Goal: Information Seeking & Learning: Check status

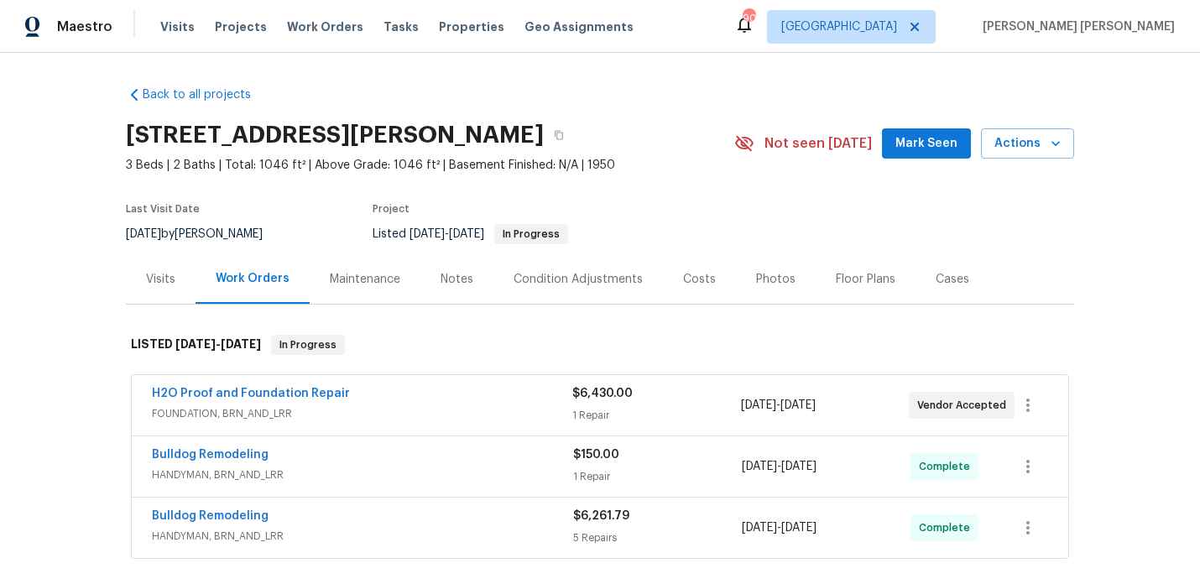
scroll to position [55, 0]
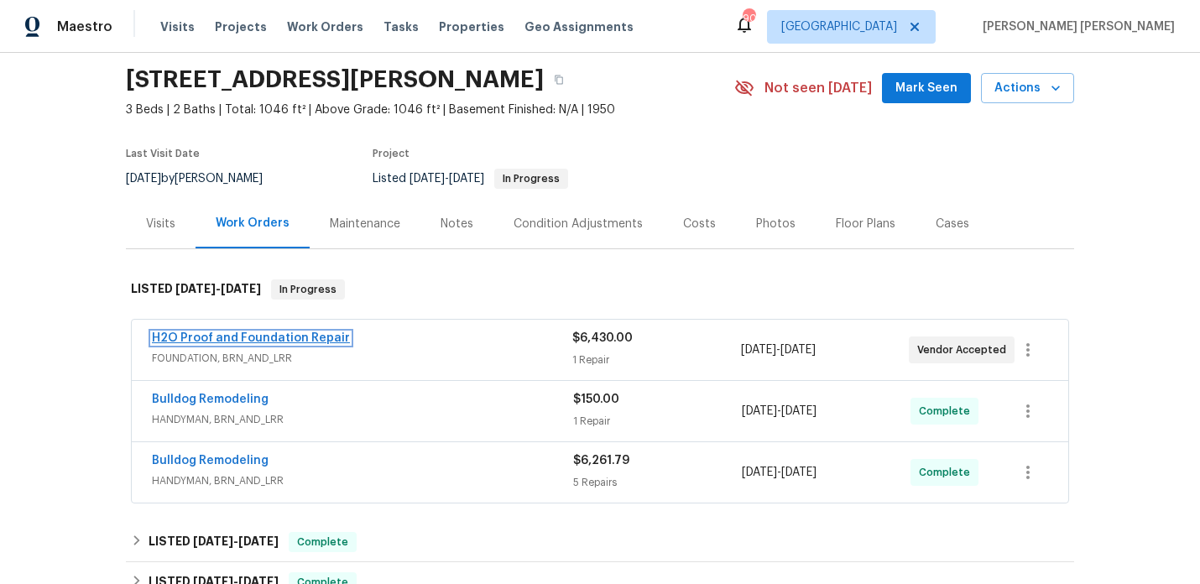
click at [249, 339] on link "H2O Proof and Foundation Repair" at bounding box center [251, 338] width 198 height 12
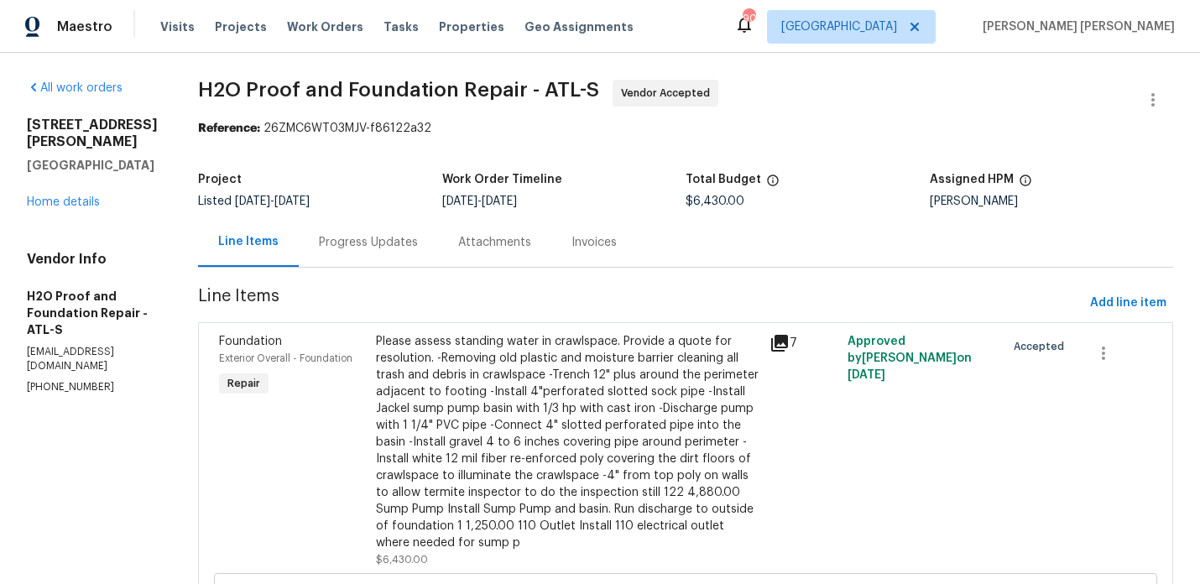
click at [326, 242] on div "Progress Updates" at bounding box center [368, 242] width 99 height 17
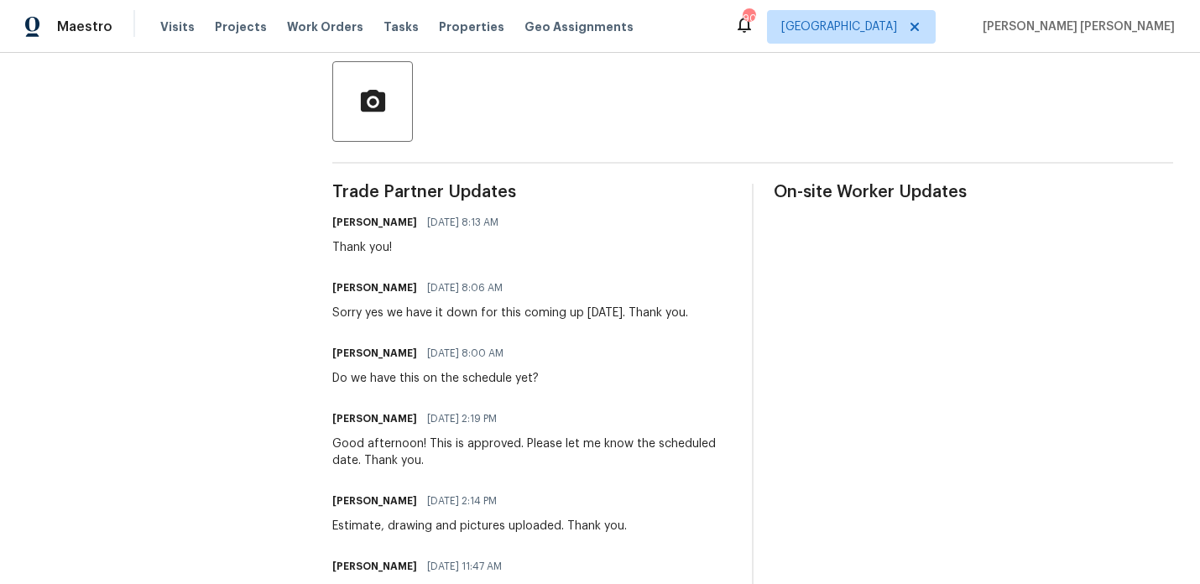
scroll to position [449, 0]
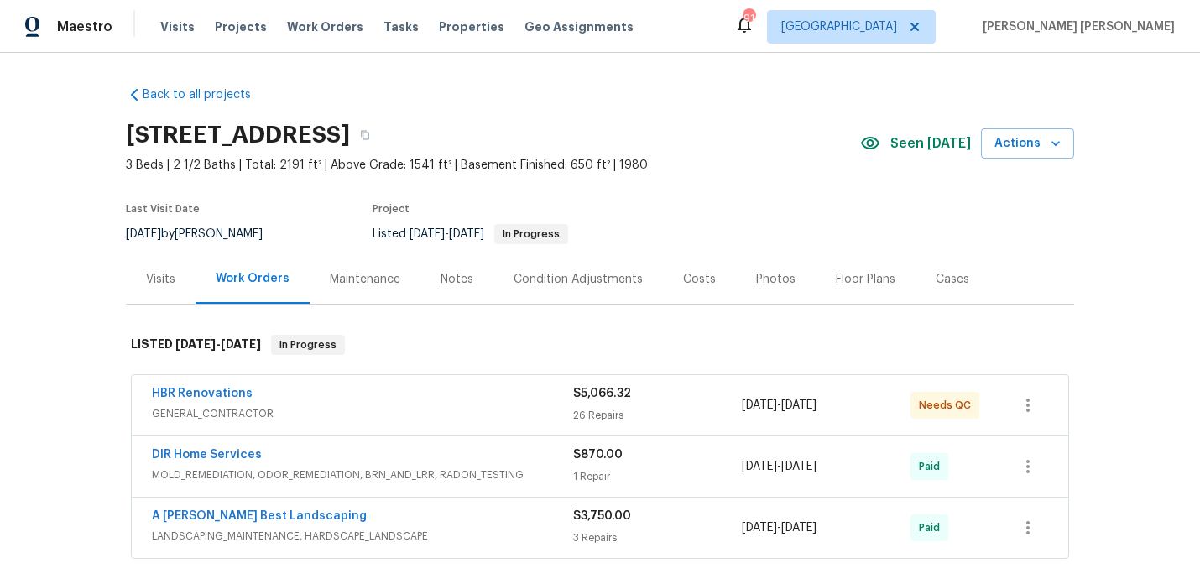
scroll to position [95, 0]
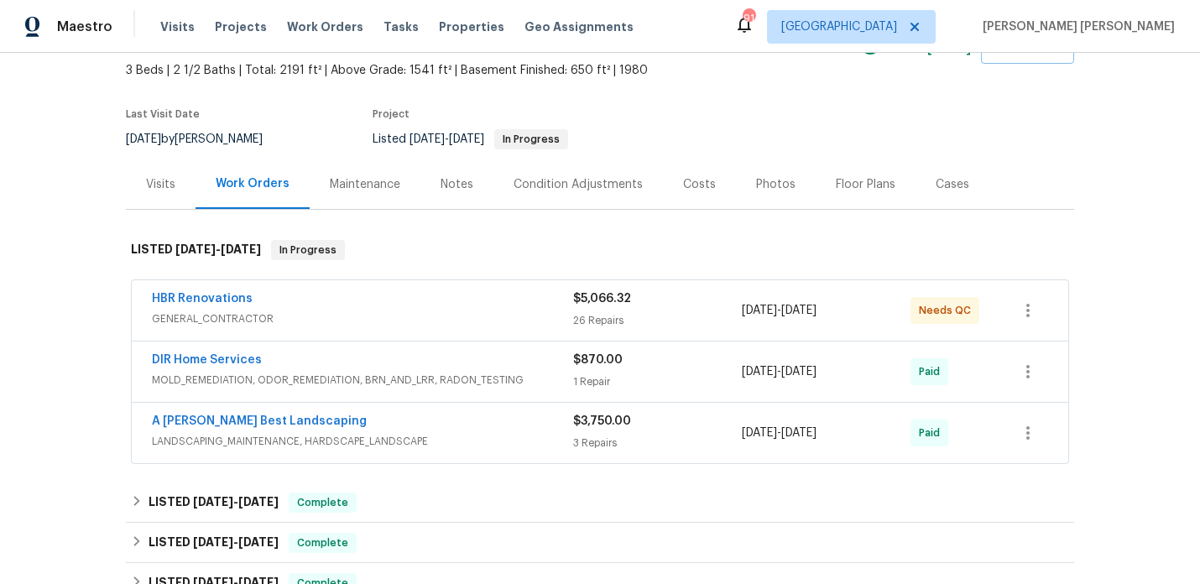
click at [193, 306] on span "HBR Renovations" at bounding box center [202, 298] width 101 height 17
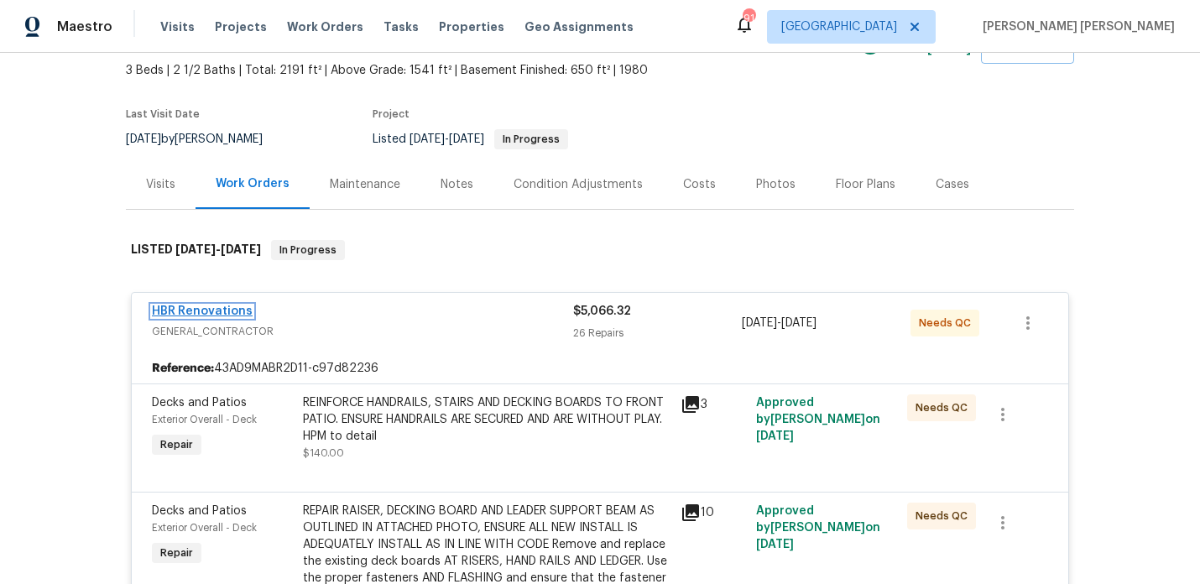
click at [198, 312] on link "HBR Renovations" at bounding box center [202, 311] width 101 height 12
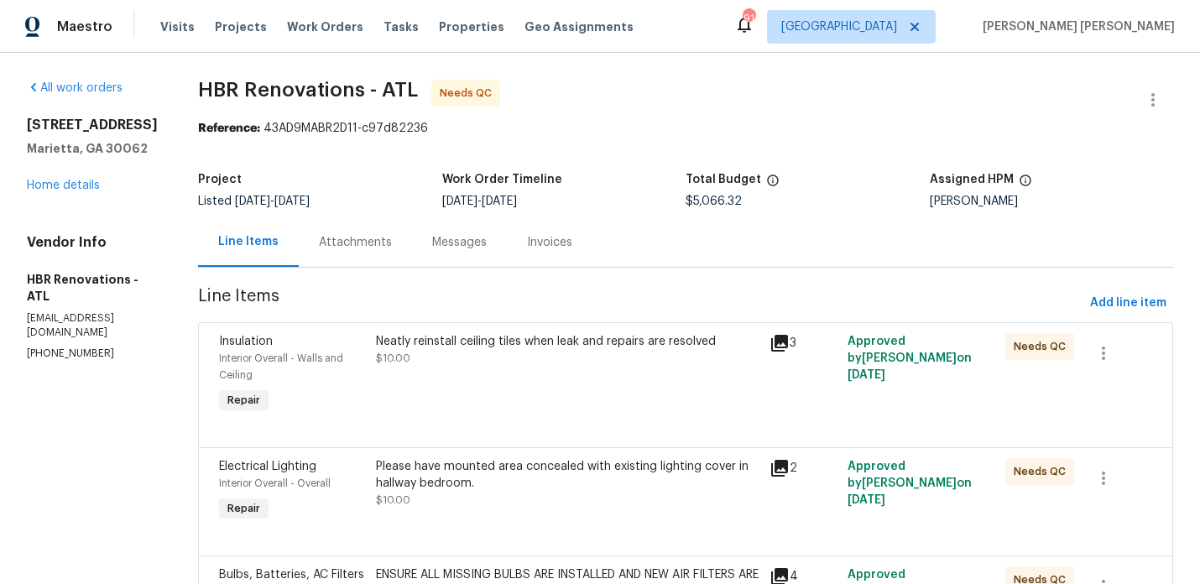
click at [432, 250] on div "Messages" at bounding box center [459, 242] width 55 height 17
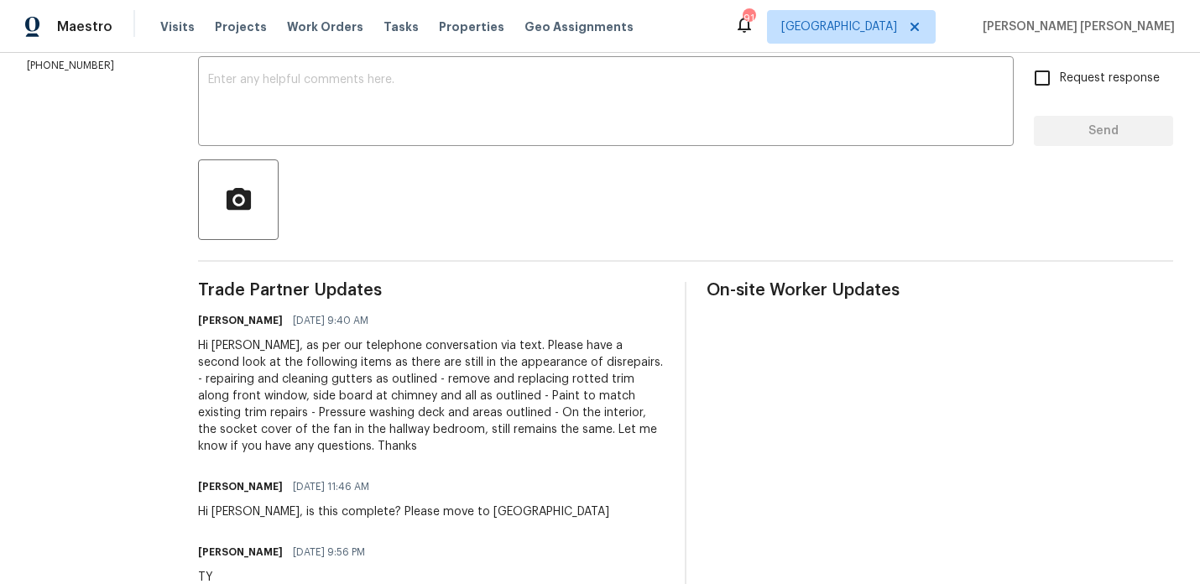
scroll to position [299, 0]
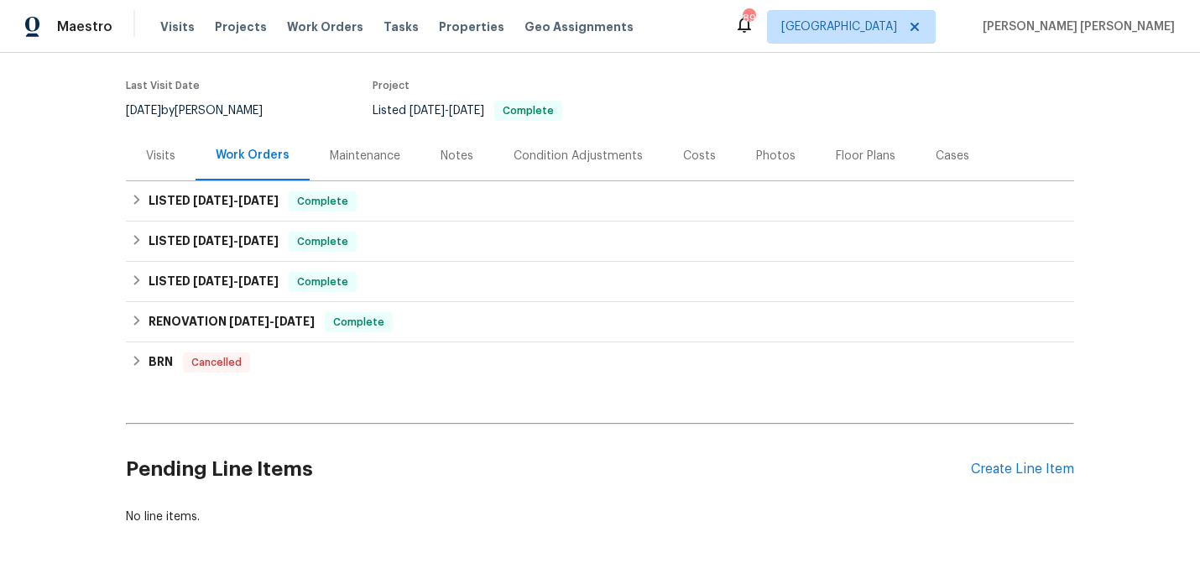
scroll to position [124, 0]
click at [175, 157] on div "Visits" at bounding box center [161, 155] width 70 height 50
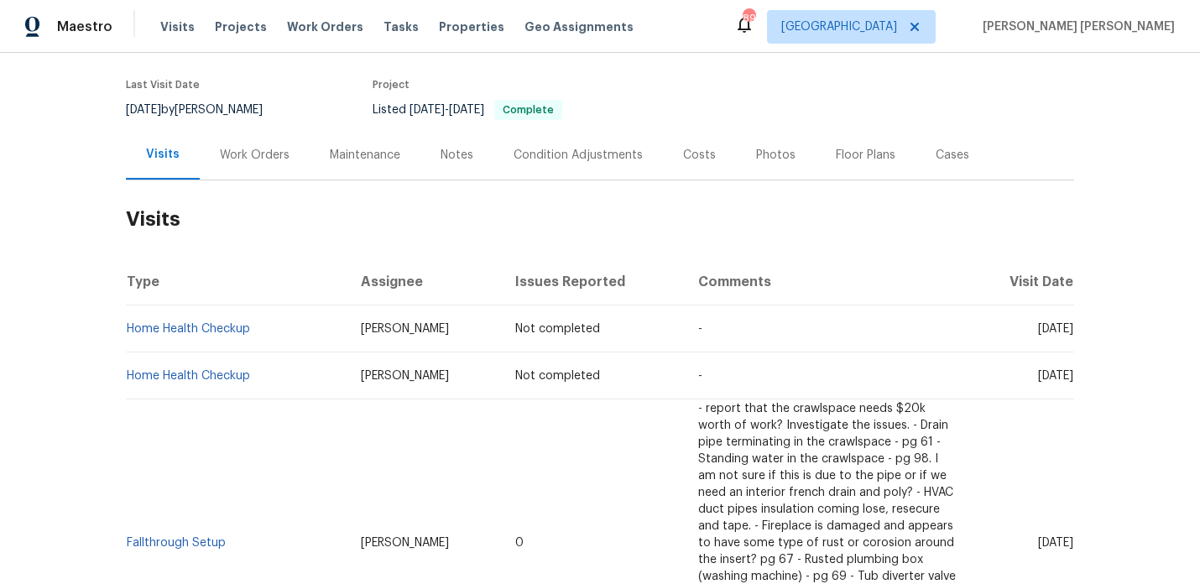
click at [260, 158] on div "Work Orders" at bounding box center [255, 155] width 70 height 17
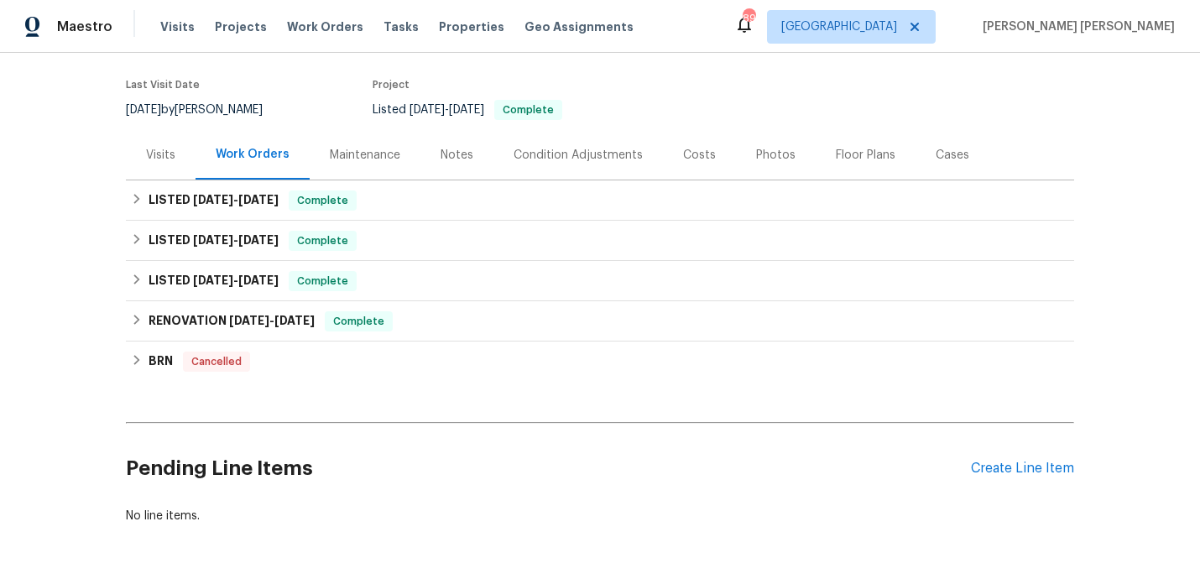
click at [65, 170] on div "Back to all projects 5142 Golfbrook Ct, Stone Mountain, GA 30088 4 Beds | 3 Bat…" at bounding box center [600, 318] width 1200 height 531
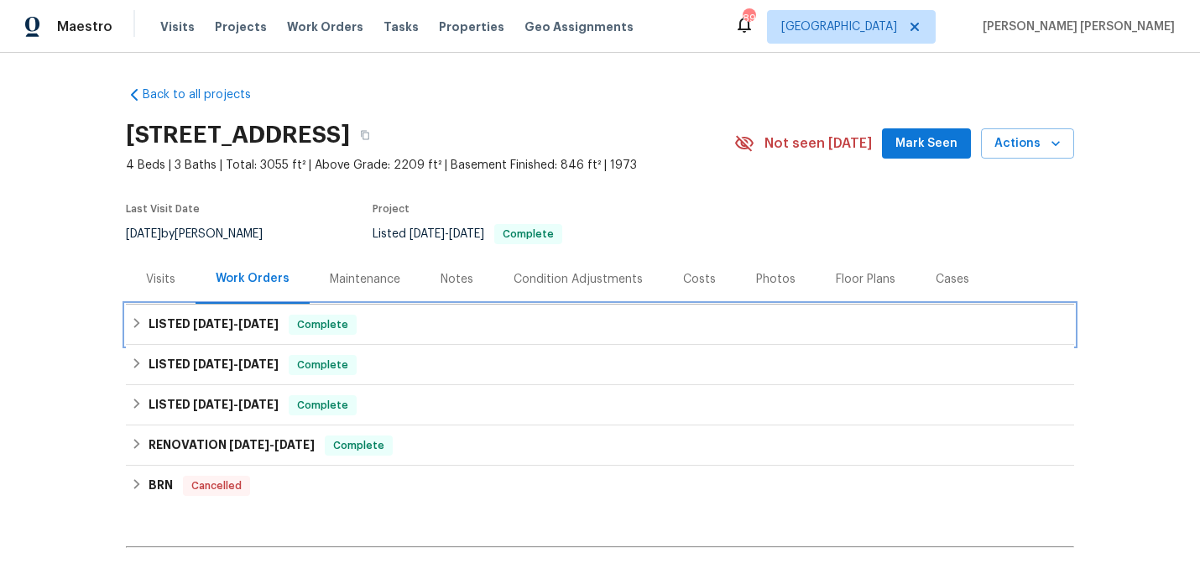
click at [255, 325] on span "9/24/25" at bounding box center [258, 324] width 40 height 12
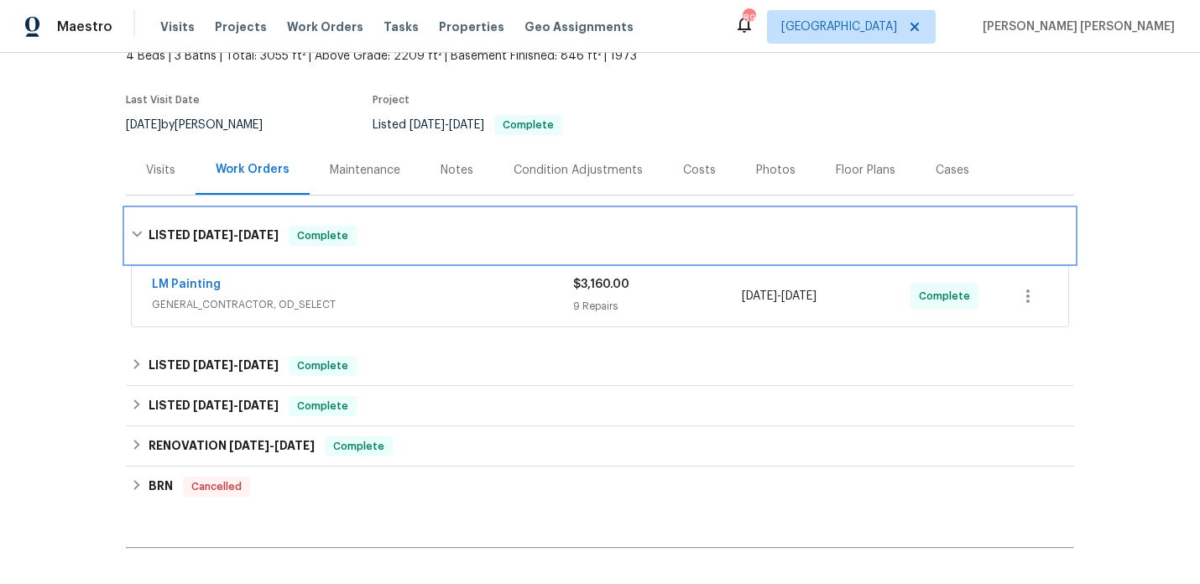
scroll to position [112, 0]
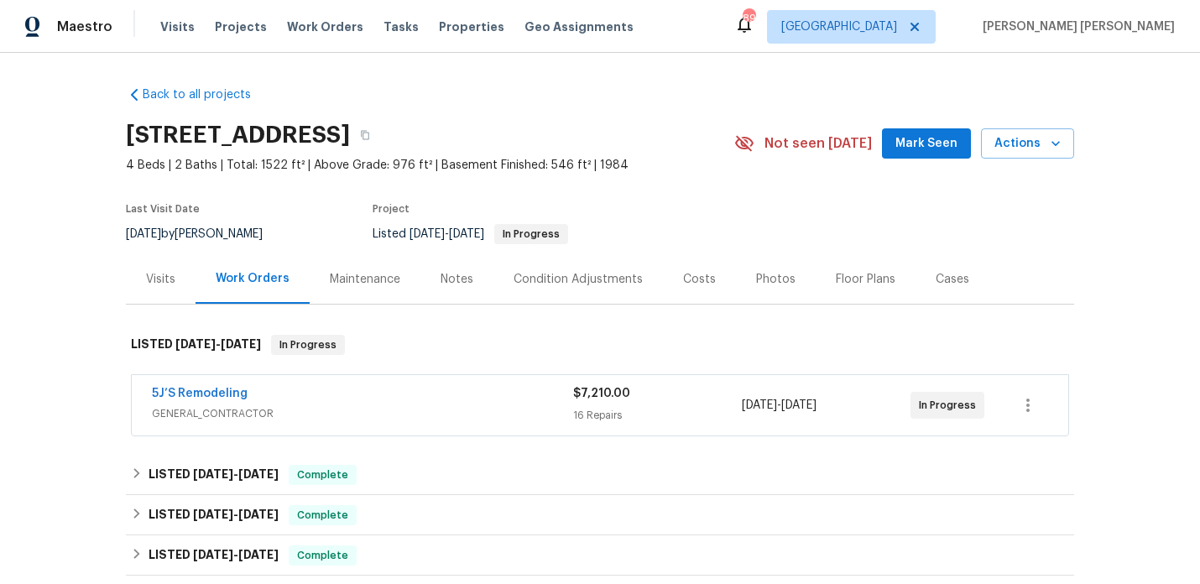
click at [526, 413] on span "GENERAL_CONTRACTOR" at bounding box center [362, 413] width 421 height 17
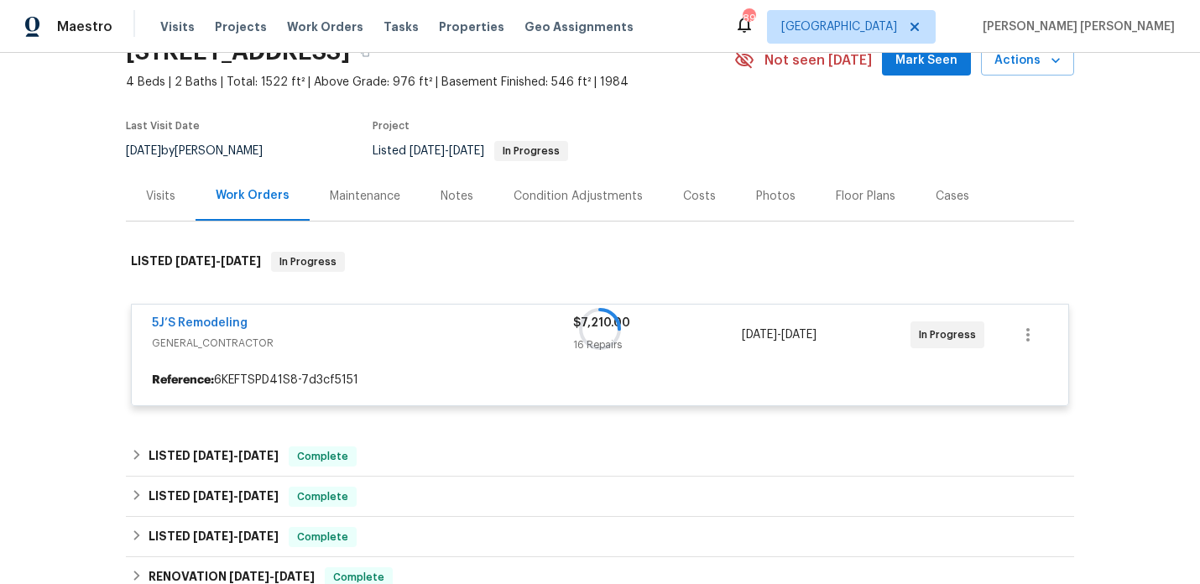
scroll to position [117, 0]
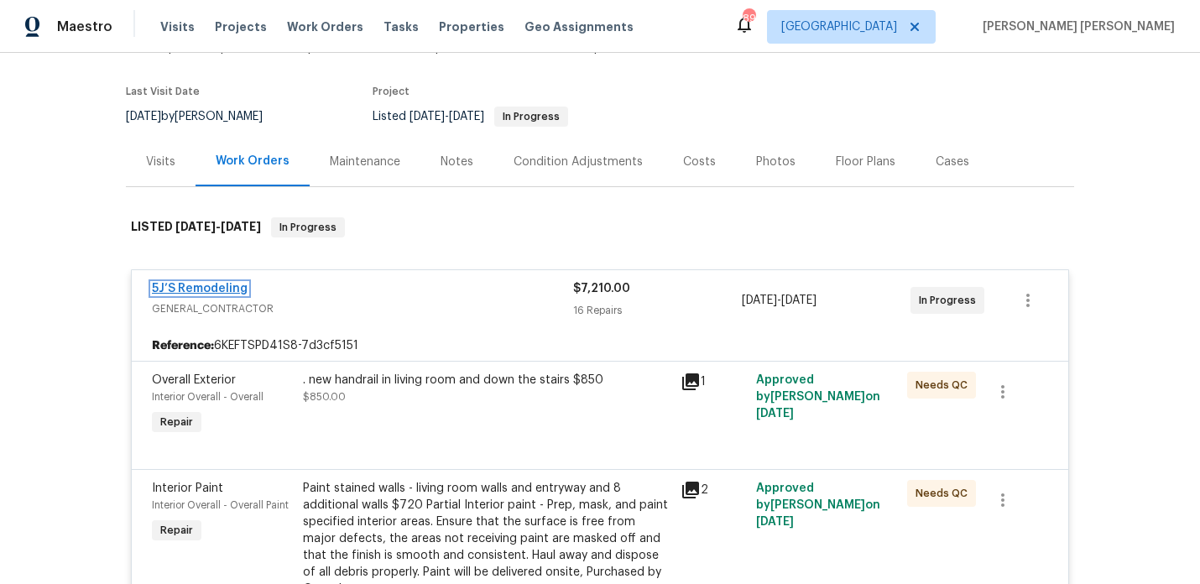
click at [226, 291] on link "5J’S Remodeling" at bounding box center [200, 289] width 96 height 12
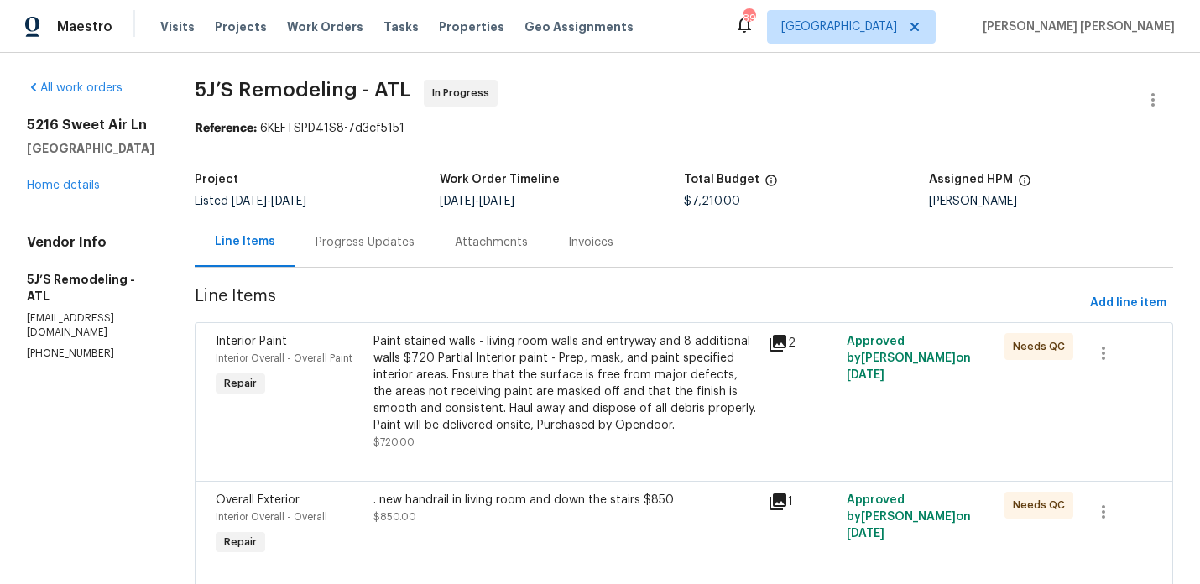
click at [395, 244] on div "Progress Updates" at bounding box center [365, 242] width 99 height 17
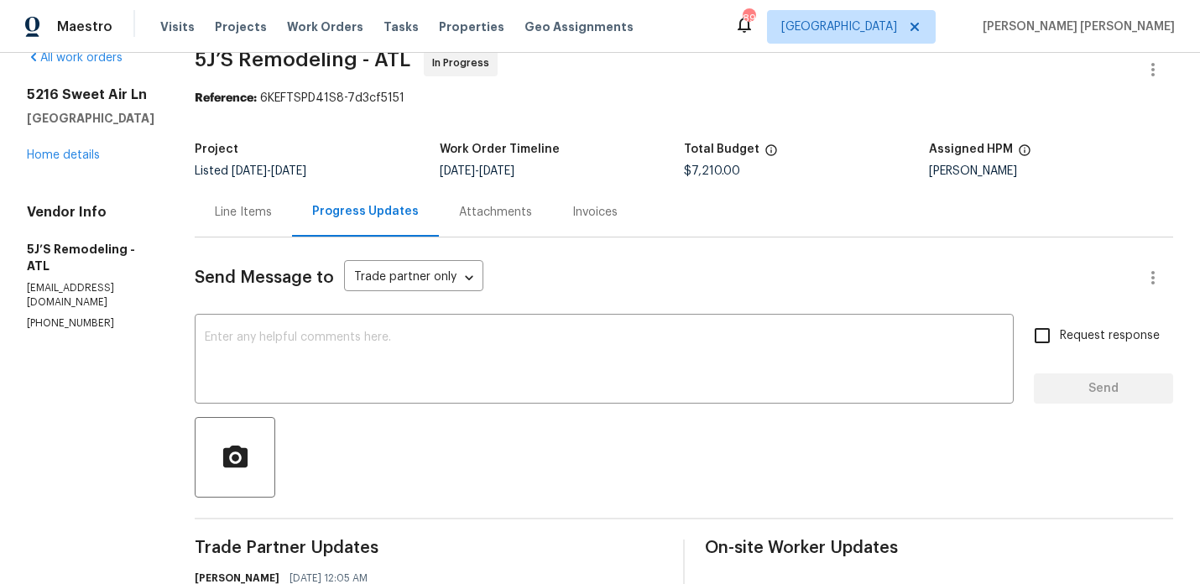
scroll to position [14, 0]
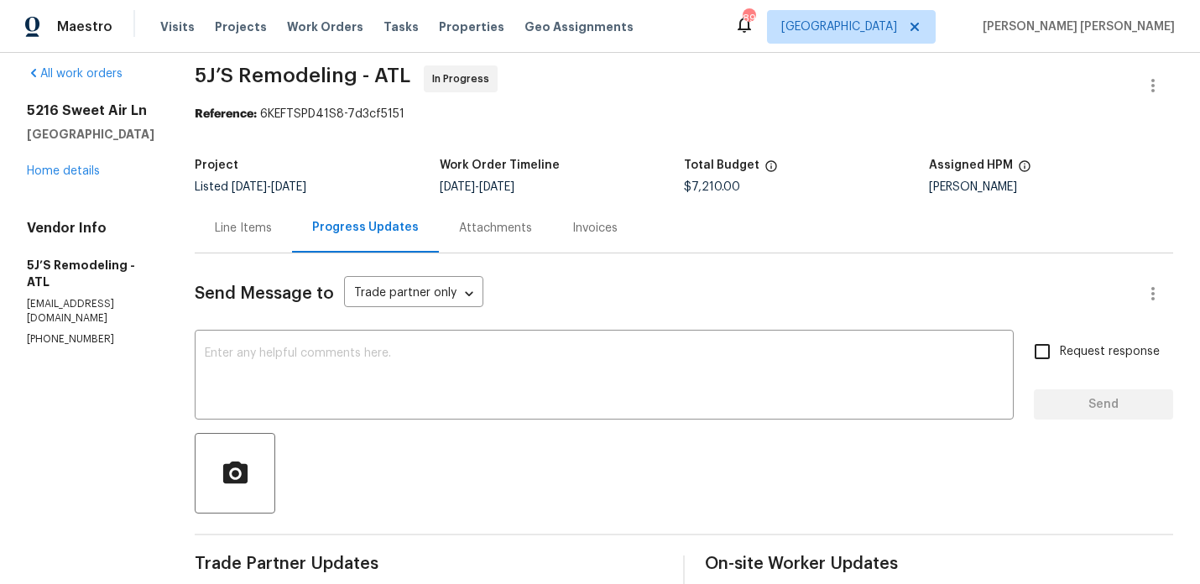
click at [244, 230] on div "Line Items" at bounding box center [243, 228] width 57 height 17
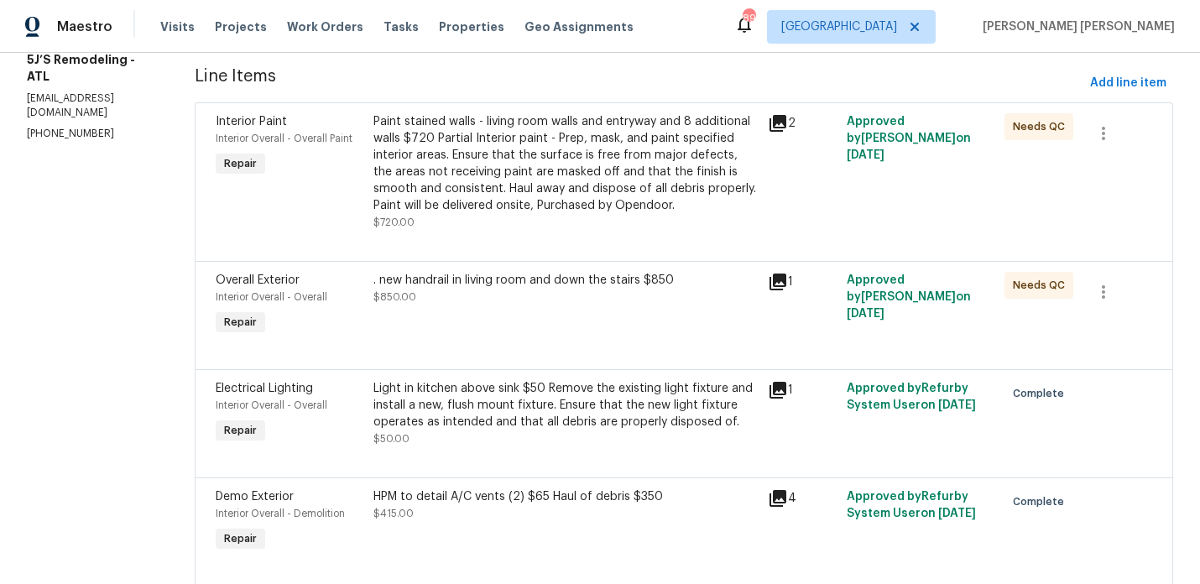
scroll to position [170, 0]
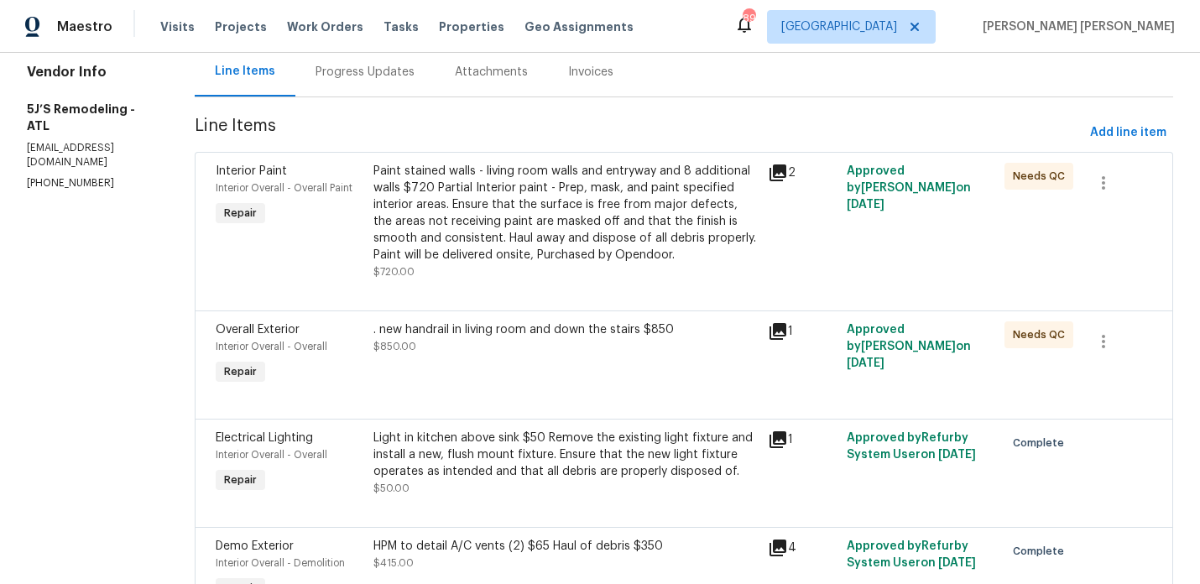
click at [397, 90] on div "Progress Updates" at bounding box center [364, 72] width 139 height 50
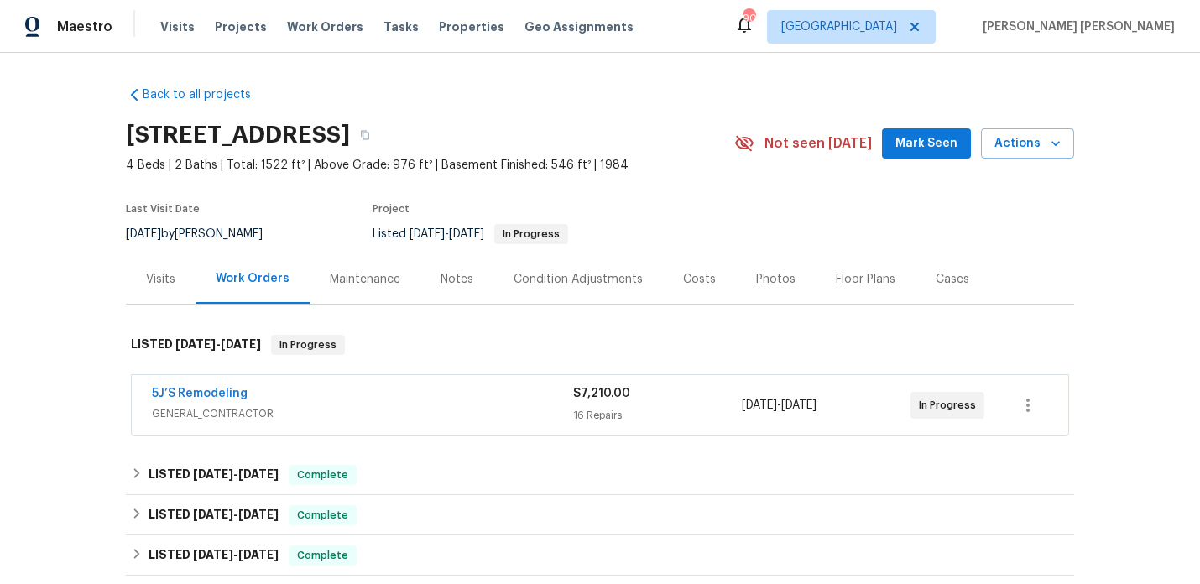
click at [759, 289] on div "Photos" at bounding box center [776, 279] width 80 height 50
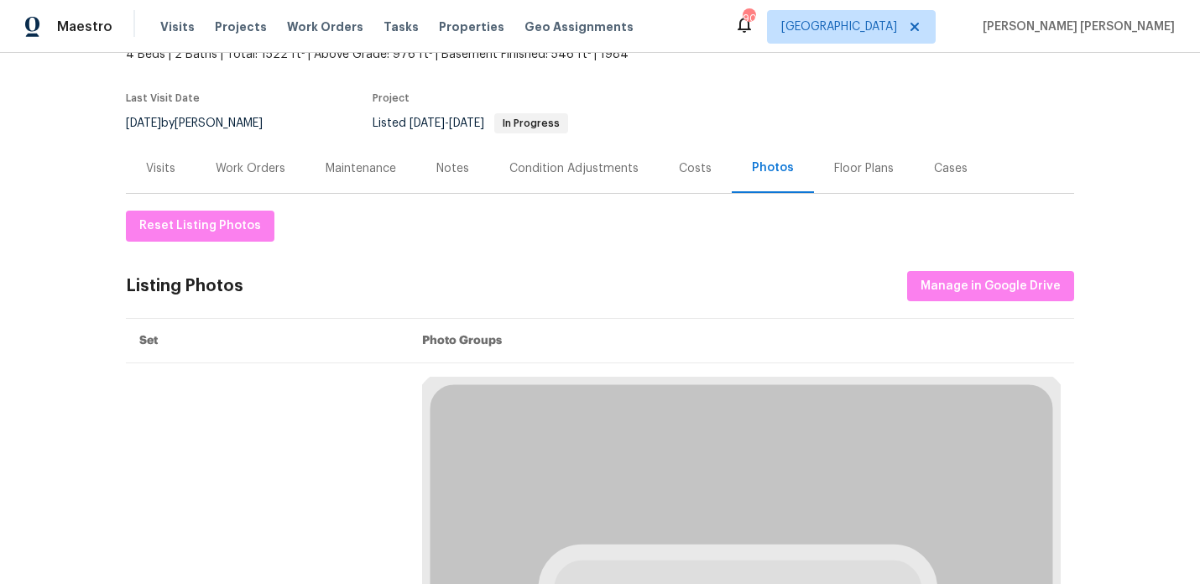
scroll to position [197, 0]
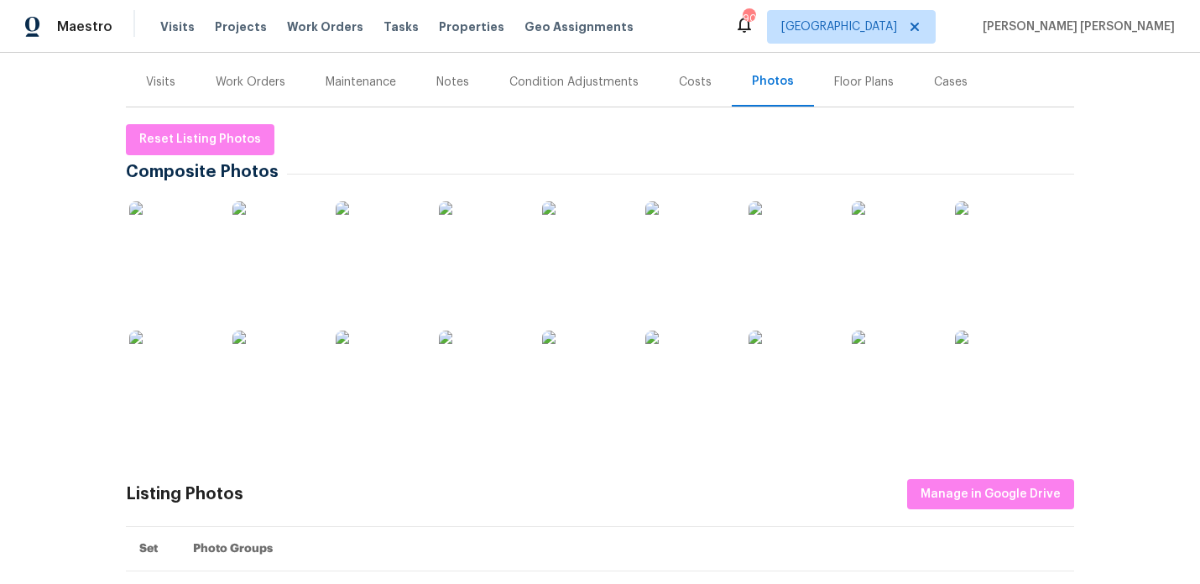
click at [276, 256] on img at bounding box center [274, 243] width 84 height 84
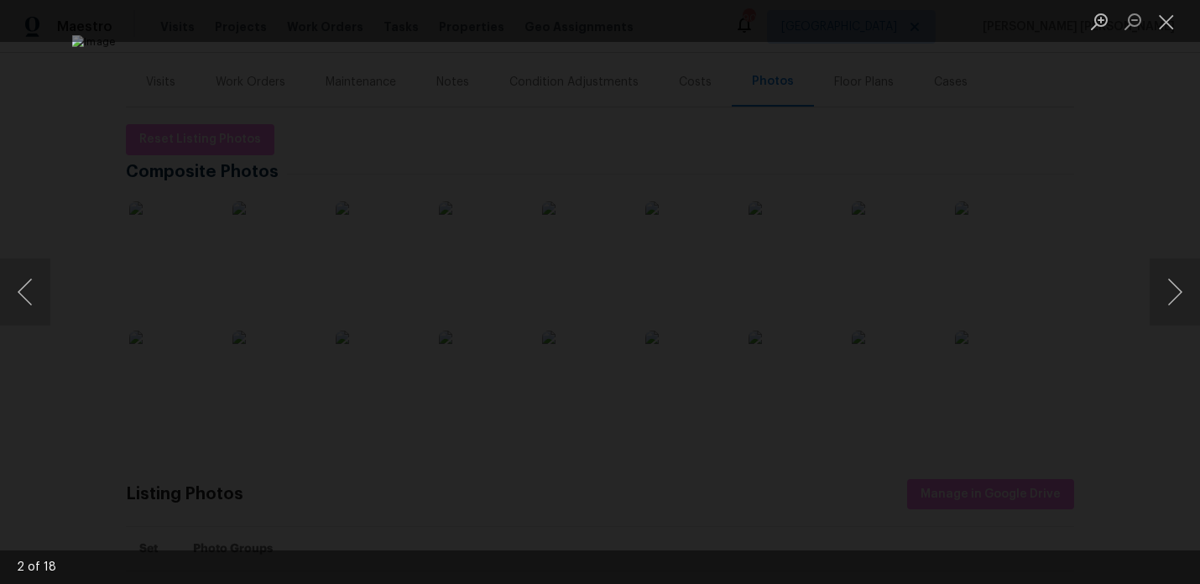
click at [1059, 189] on div "Lightbox" at bounding box center [600, 292] width 1200 height 584
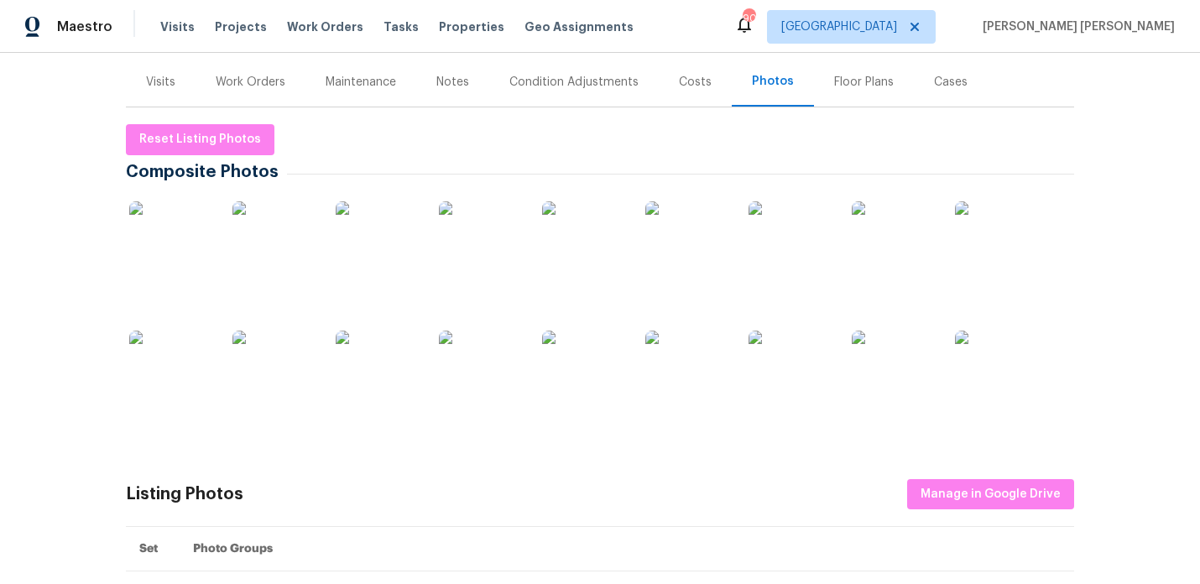
click at [383, 400] on img at bounding box center [378, 373] width 84 height 84
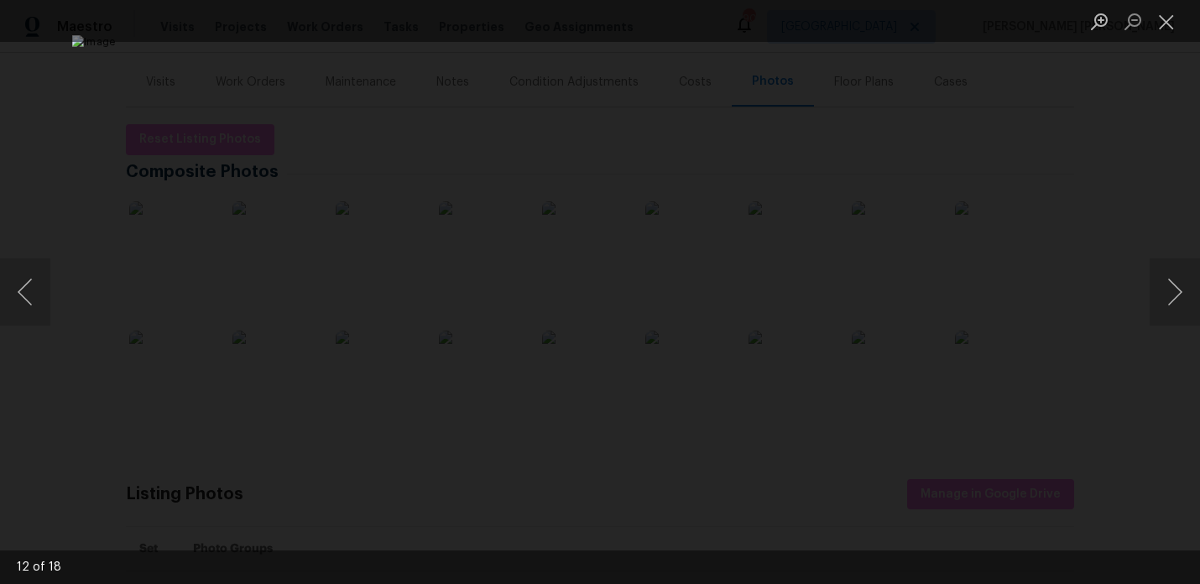
click at [1140, 175] on div "Lightbox" at bounding box center [600, 292] width 1200 height 584
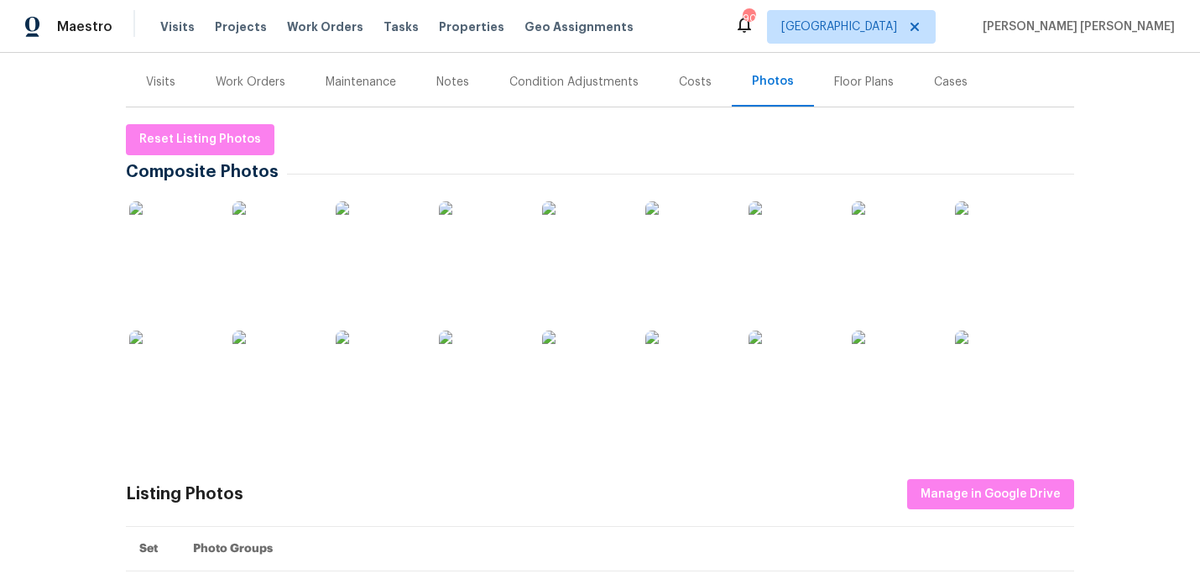
click at [570, 393] on img at bounding box center [584, 373] width 84 height 84
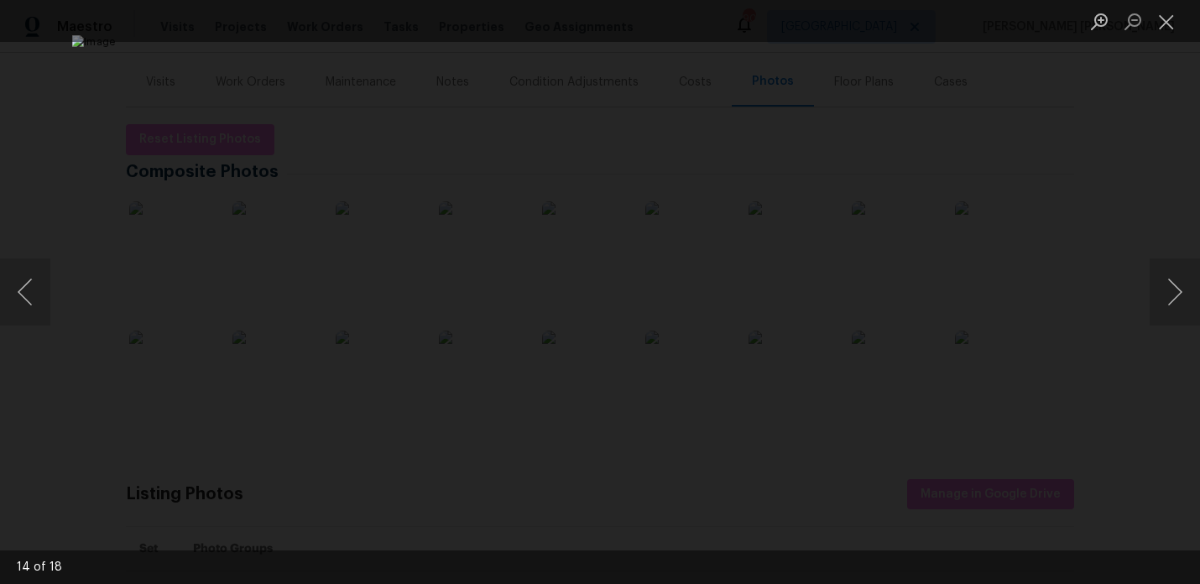
click at [1152, 170] on div "Lightbox" at bounding box center [600, 292] width 1200 height 584
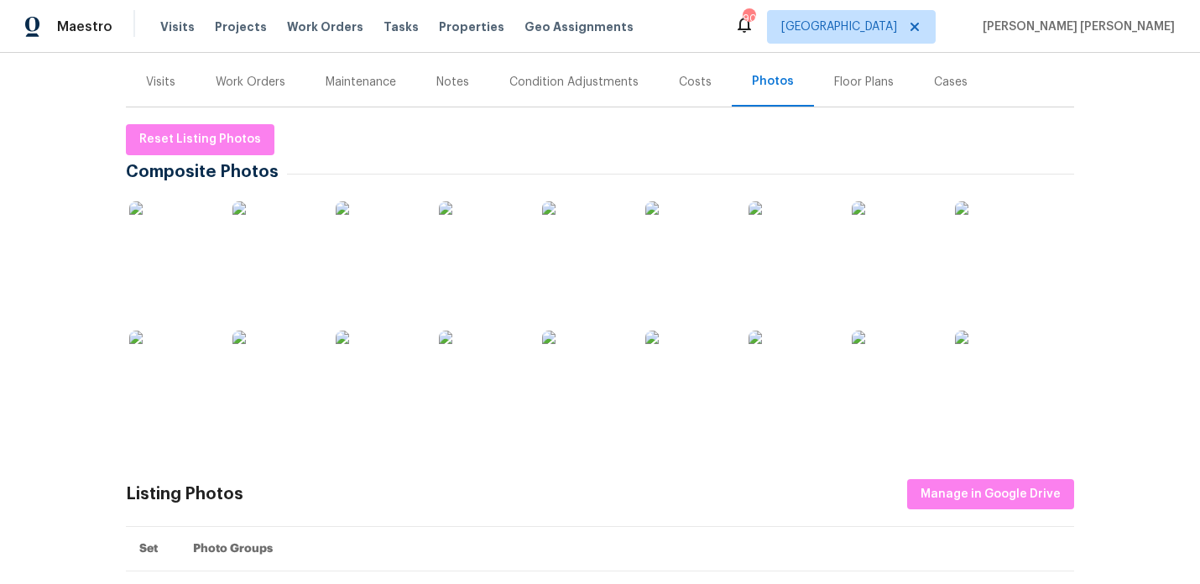
click at [783, 269] on img at bounding box center [791, 243] width 84 height 84
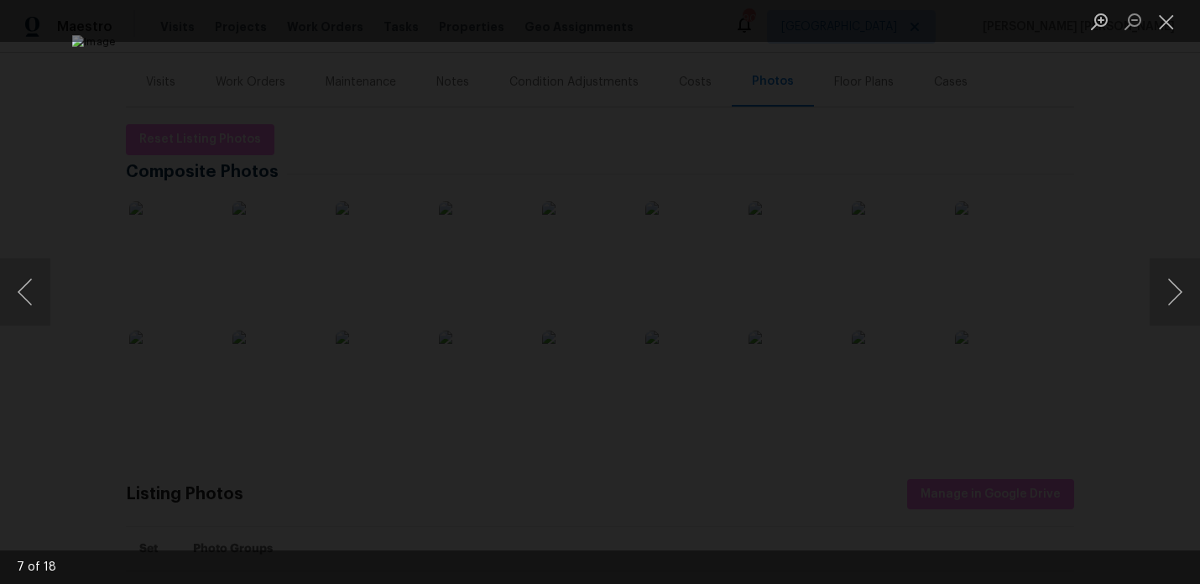
click at [1098, 175] on div "Lightbox" at bounding box center [600, 292] width 1200 height 584
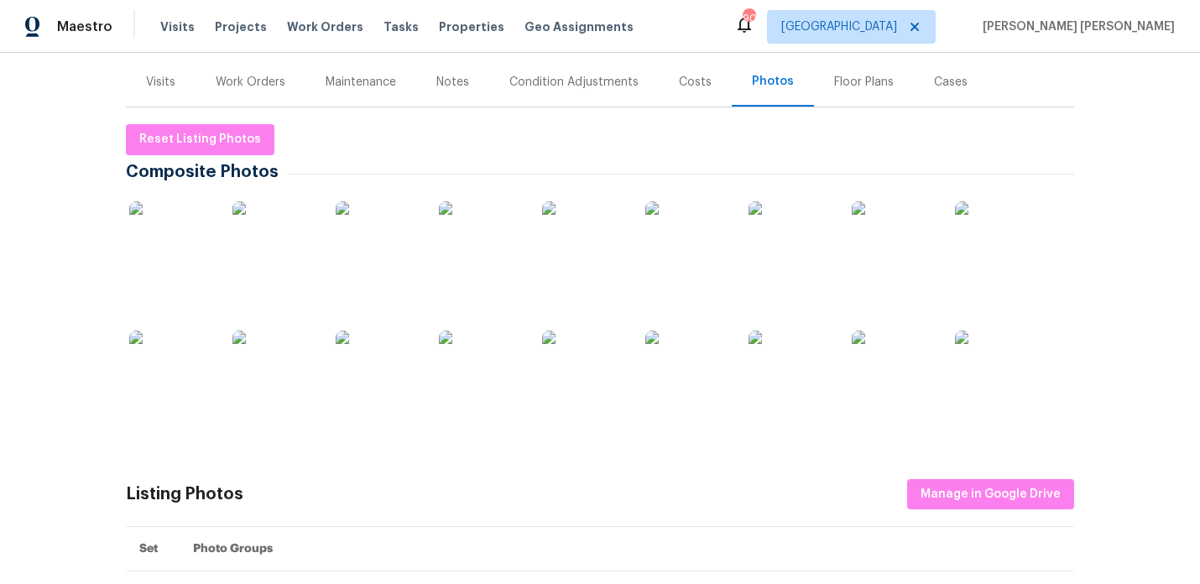
click at [911, 254] on img at bounding box center [894, 243] width 84 height 84
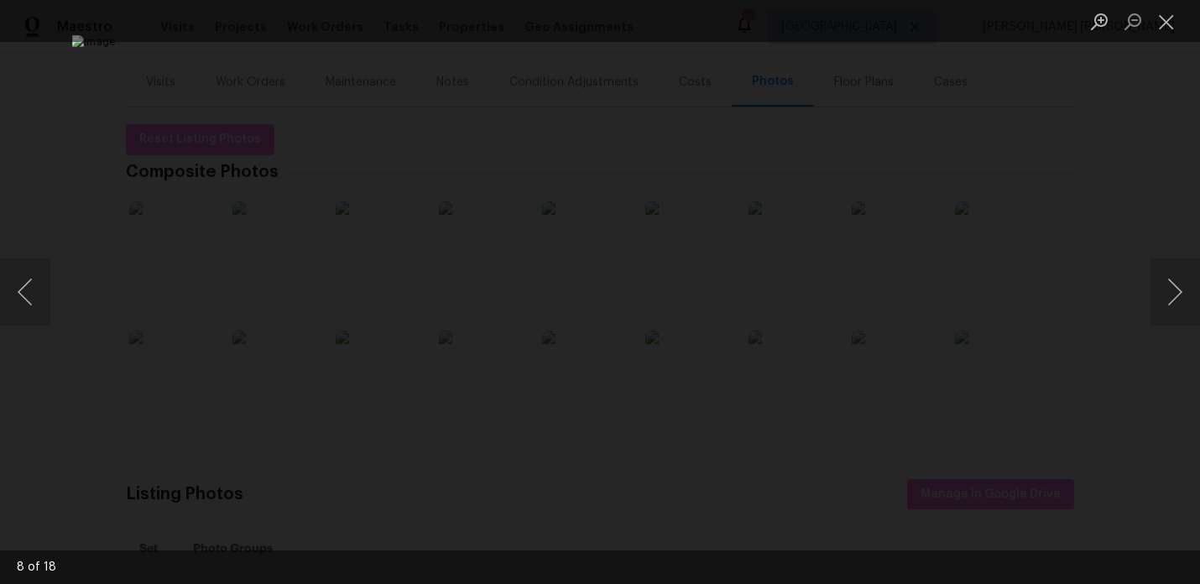
click at [1106, 163] on div "Lightbox" at bounding box center [600, 292] width 1200 height 584
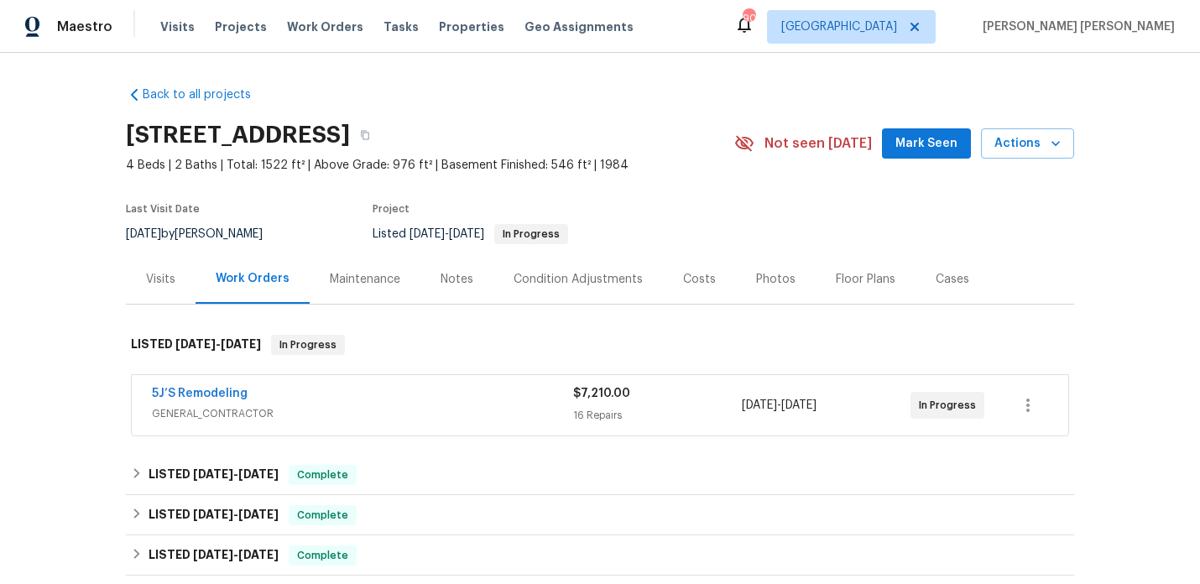
click at [352, 402] on div "5J’S Remodeling" at bounding box center [362, 395] width 421 height 20
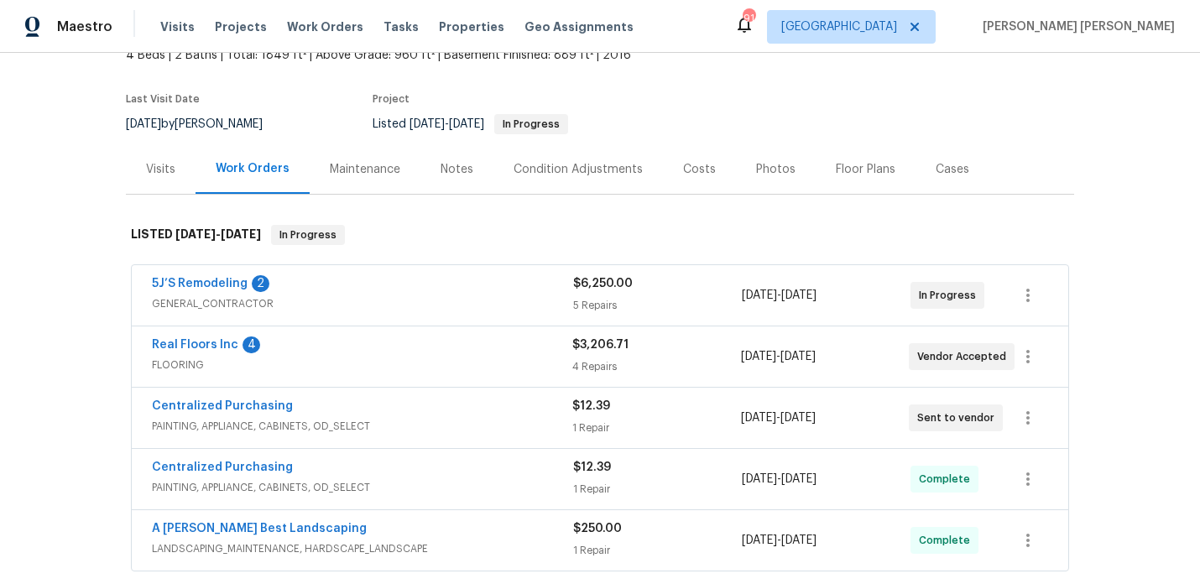
scroll to position [102, 0]
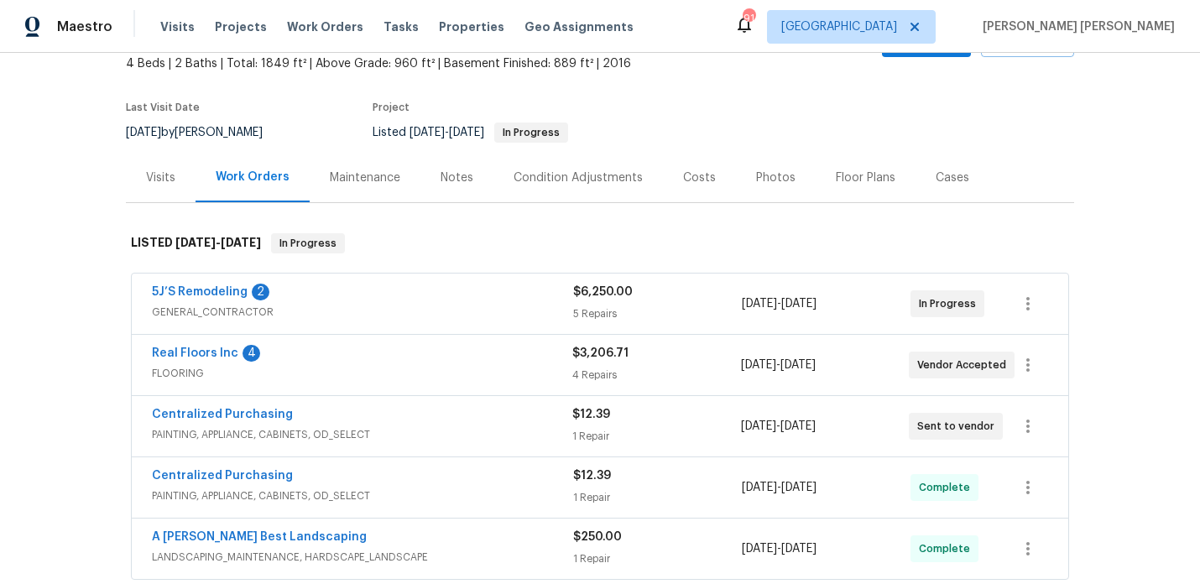
click at [456, 164] on div "Notes" at bounding box center [456, 178] width 73 height 50
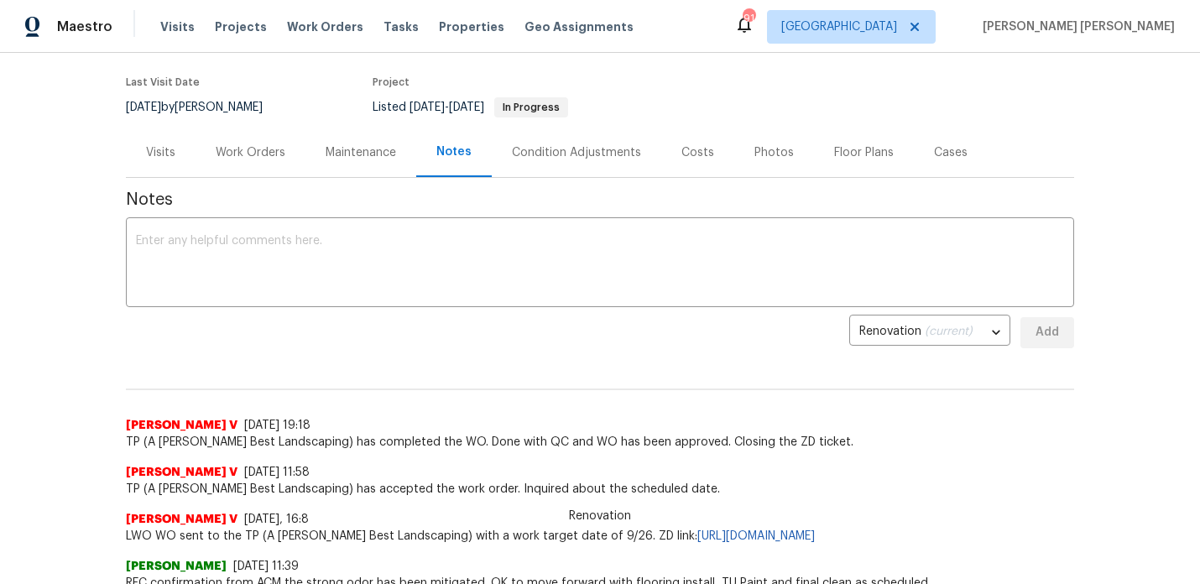
scroll to position [111, 0]
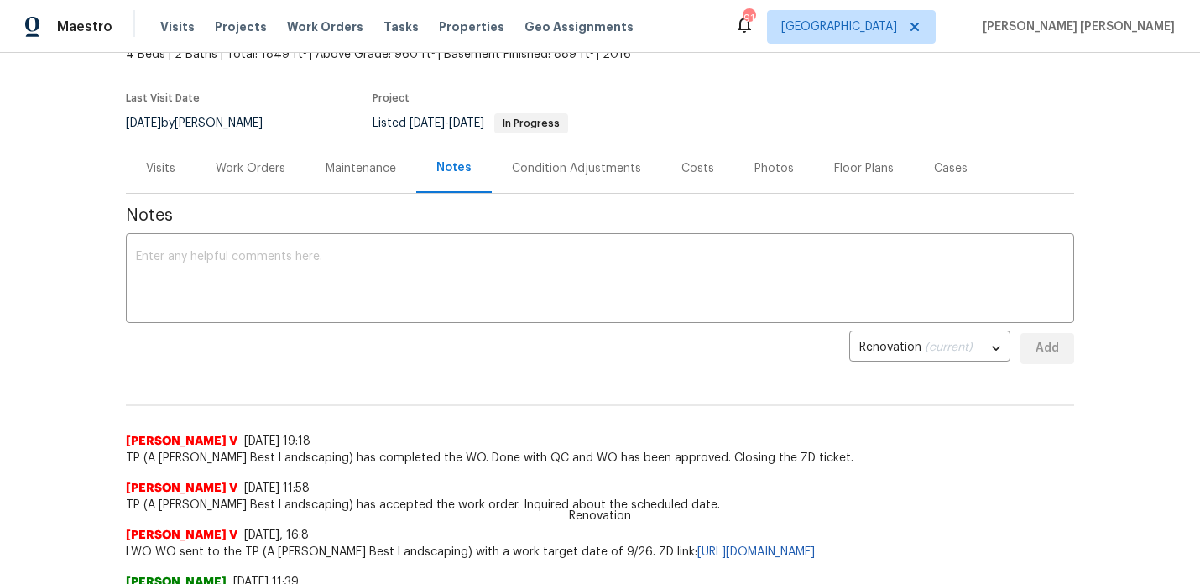
click at [196, 177] on div "Work Orders" at bounding box center [251, 168] width 110 height 50
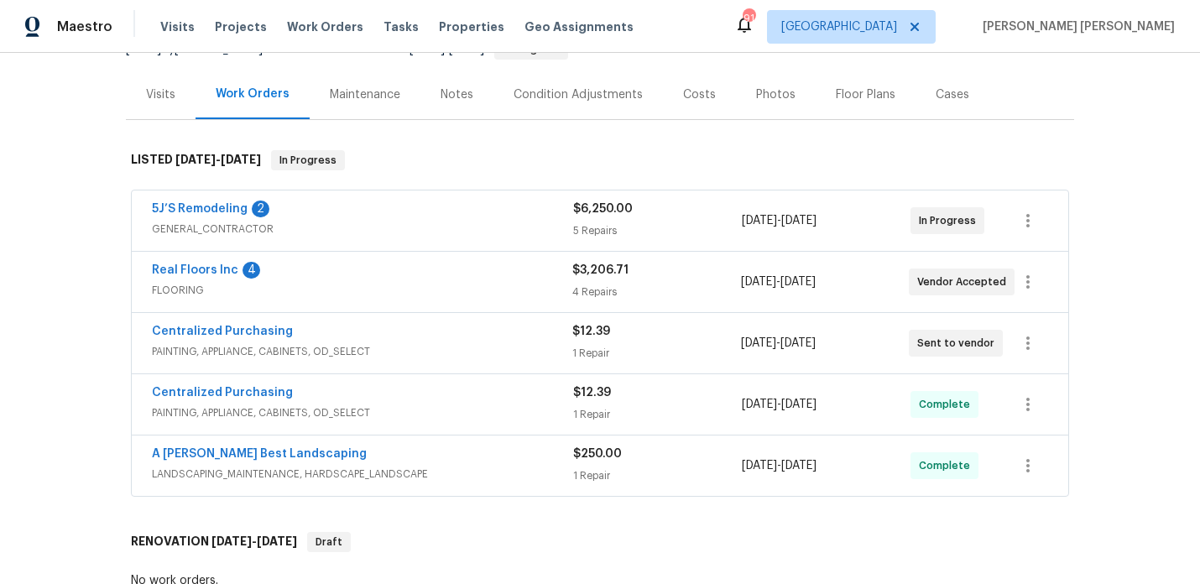
scroll to position [185, 0]
click at [164, 96] on div "Visits" at bounding box center [160, 94] width 29 height 17
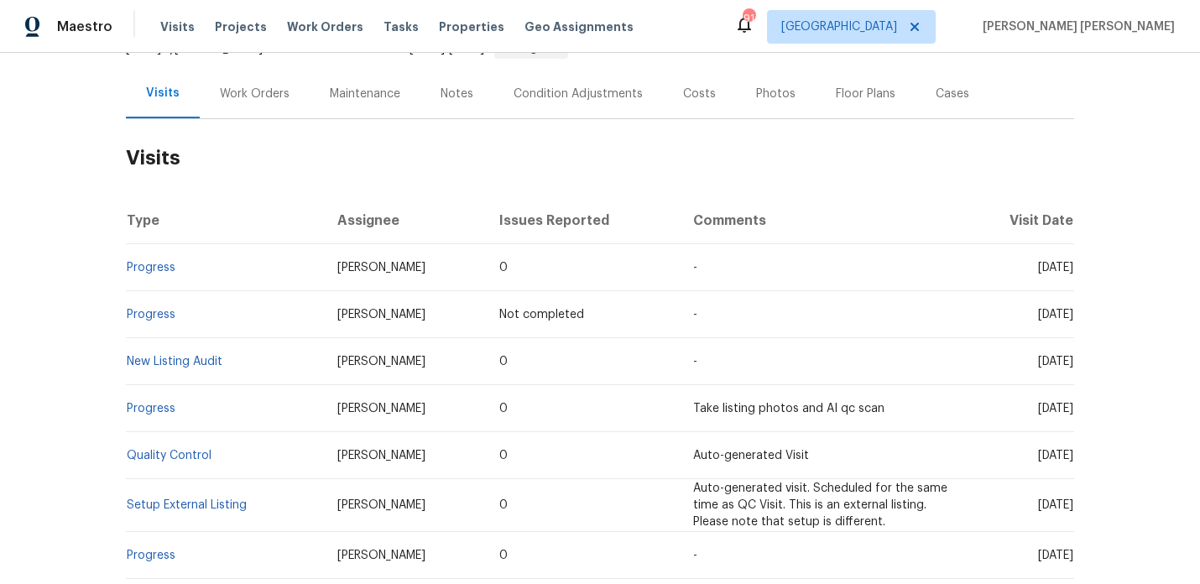
click at [259, 96] on div "Work Orders" at bounding box center [255, 94] width 70 height 17
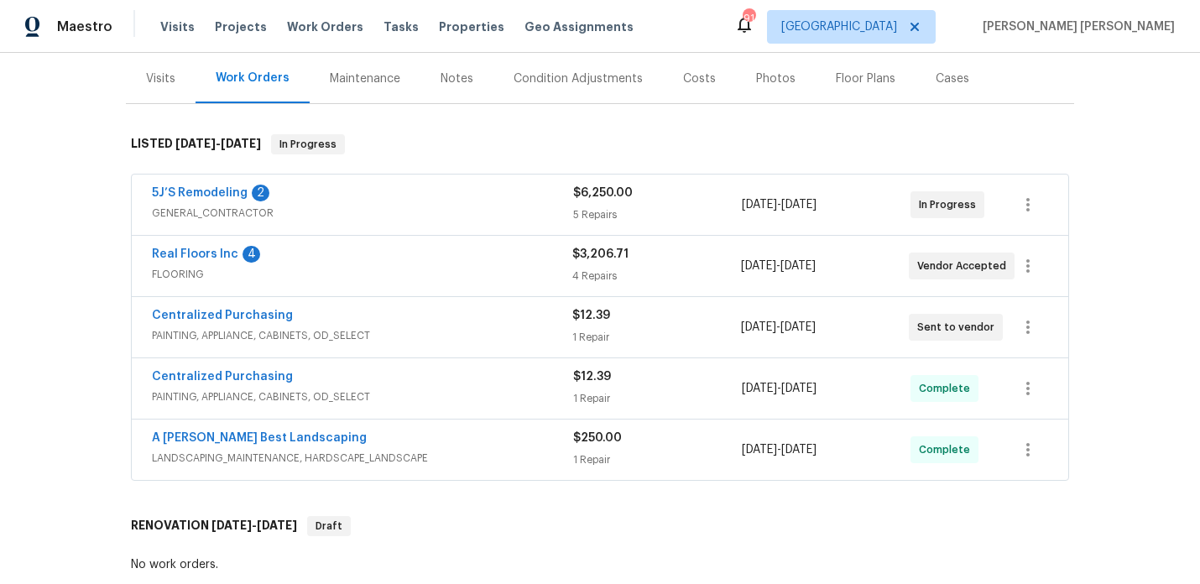
scroll to position [202, 0]
click at [227, 187] on link "5J’S Remodeling" at bounding box center [200, 191] width 96 height 12
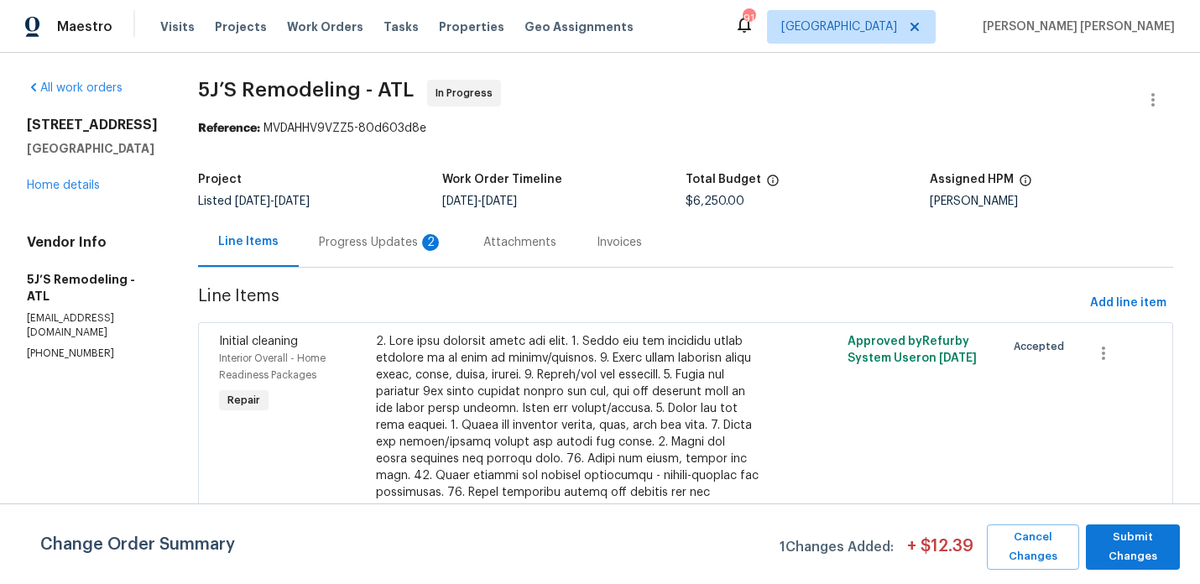
click at [416, 250] on div "Progress Updates 2" at bounding box center [381, 242] width 124 height 17
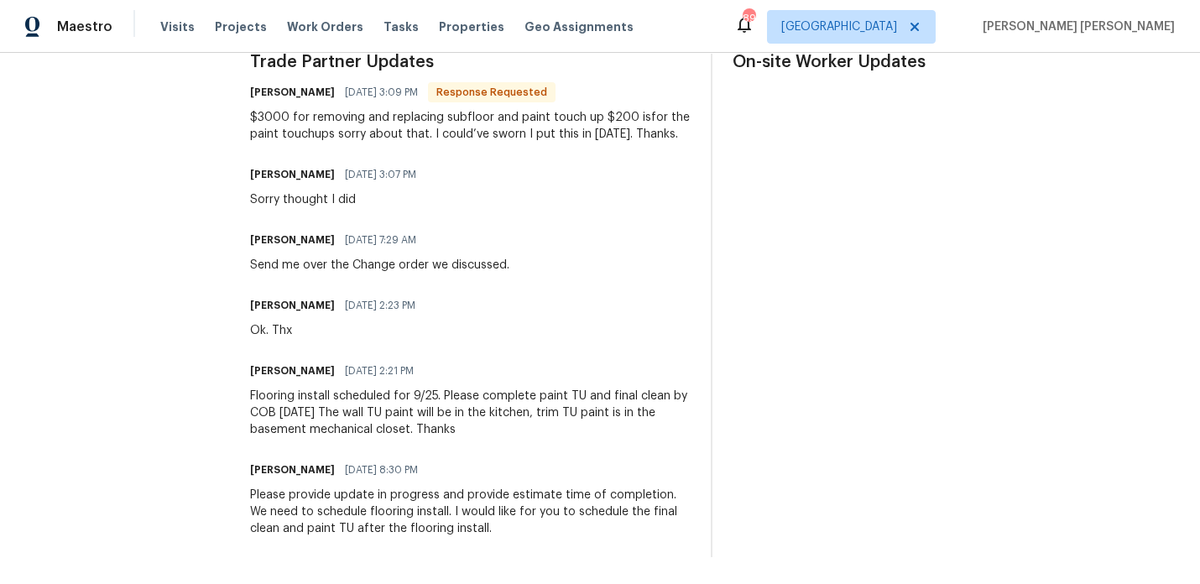
scroll to position [438, 0]
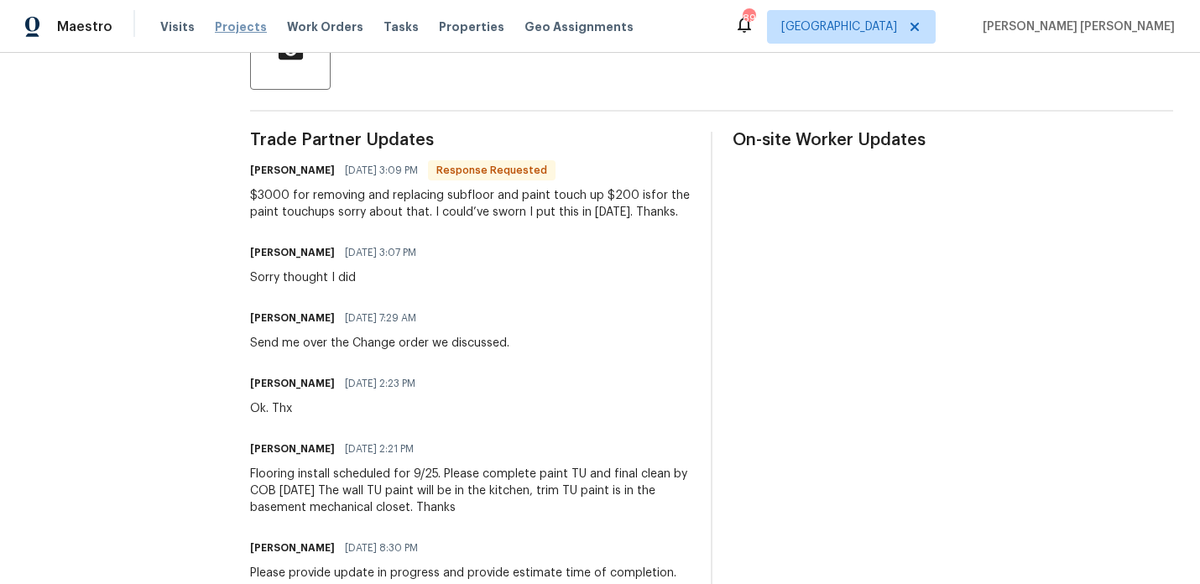
click at [231, 27] on span "Projects" at bounding box center [241, 26] width 52 height 17
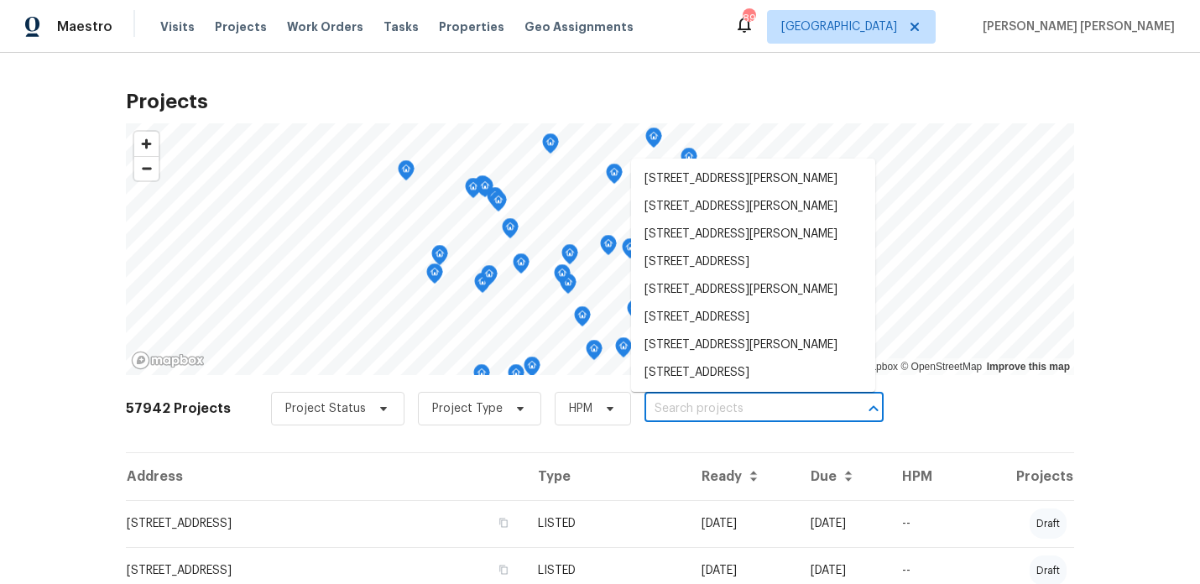
click at [737, 409] on input "text" at bounding box center [740, 409] width 192 height 26
paste input "7004 Pat Mell Pl SE"
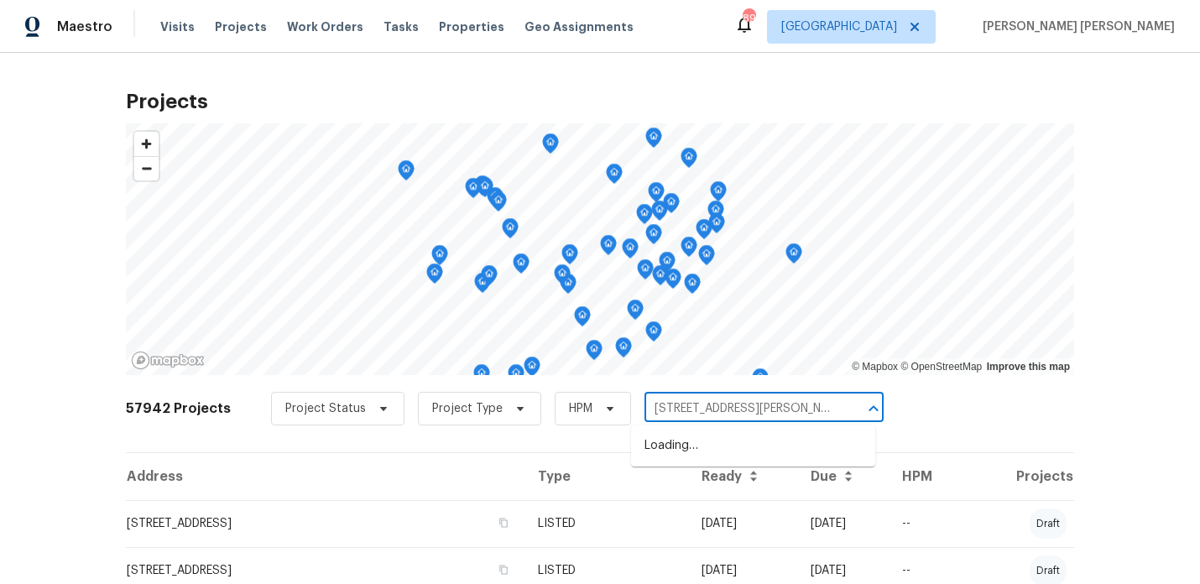
type input "7004 Pat Mell Pl SE"
click at [726, 460] on li "7004 Pat Mell Pl SE, Smyrna, GA 30080" at bounding box center [753, 446] width 244 height 28
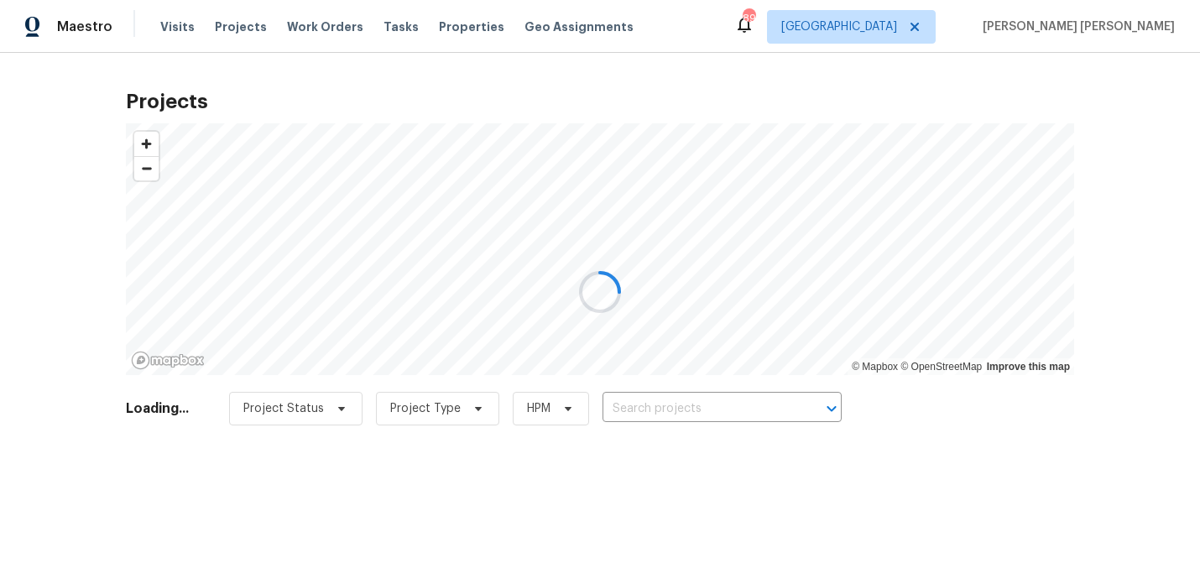
type input "7004 Pat Mell Pl SE, Smyrna, GA 30080"
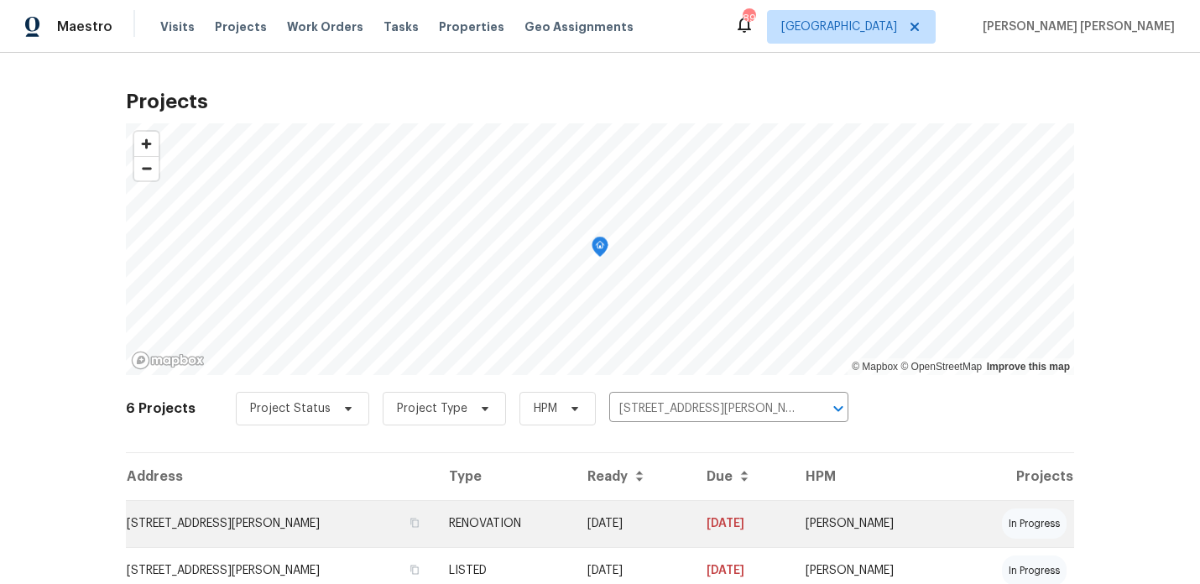
click at [285, 527] on td "7004 Pat Mell Pl SE, Smyrna, GA 30080" at bounding box center [281, 523] width 310 height 47
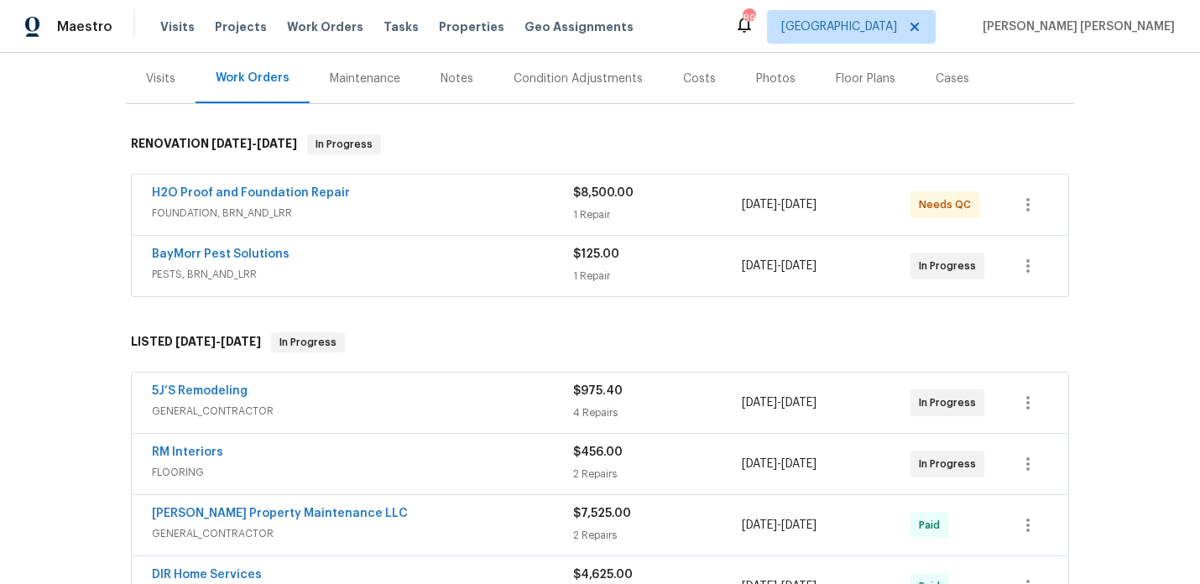
scroll to position [200, 0]
click at [466, 78] on div "Notes" at bounding box center [457, 79] width 33 height 17
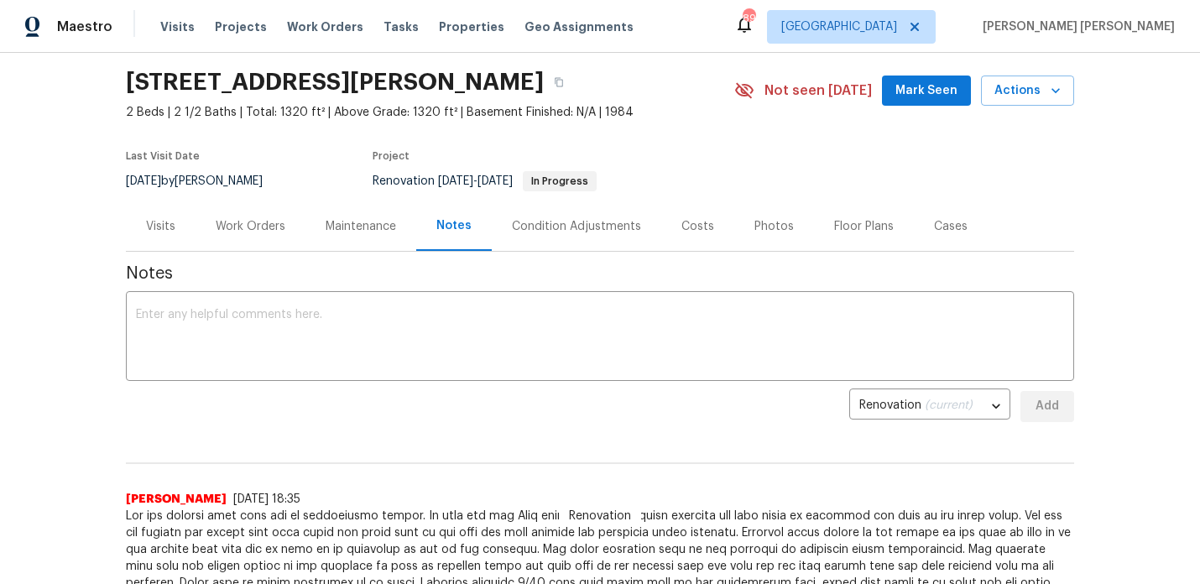
scroll to position [30, 0]
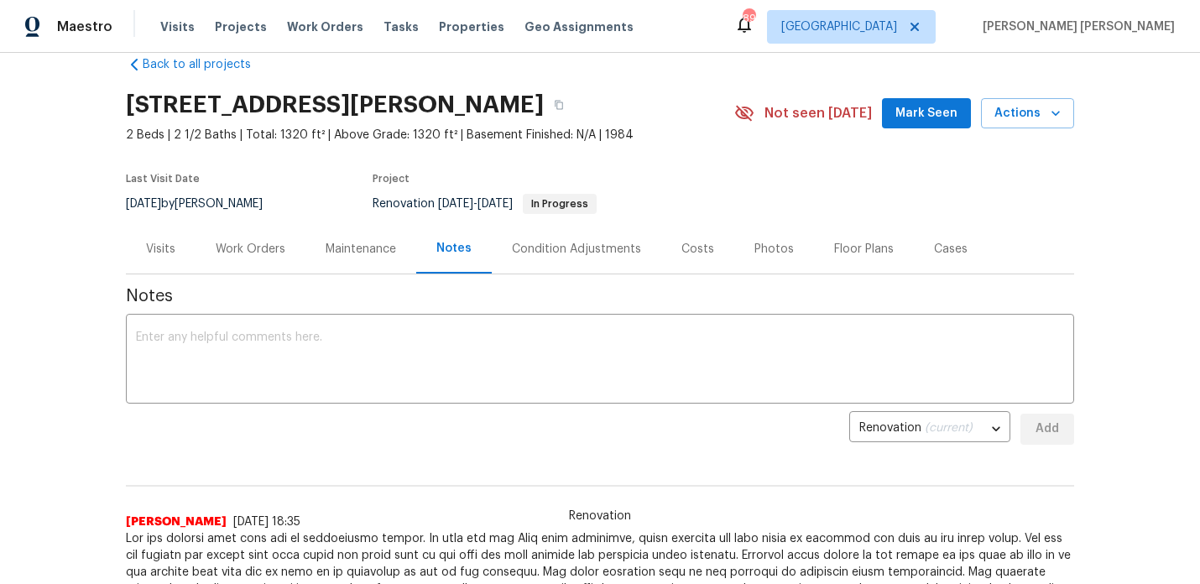
click at [180, 253] on div "Visits" at bounding box center [161, 249] width 70 height 50
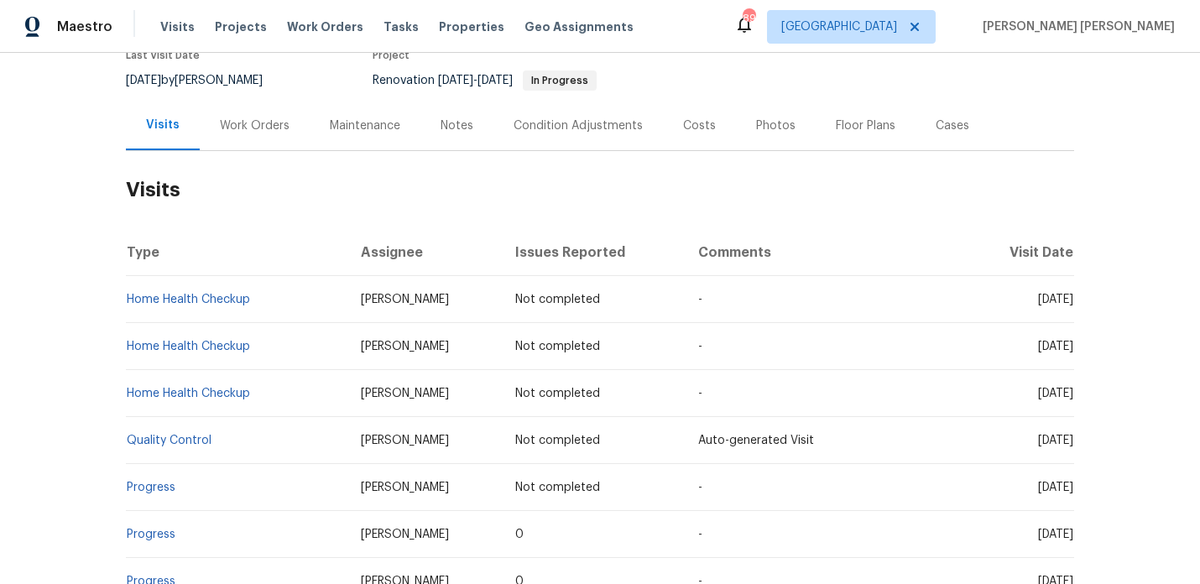
scroll to position [50, 0]
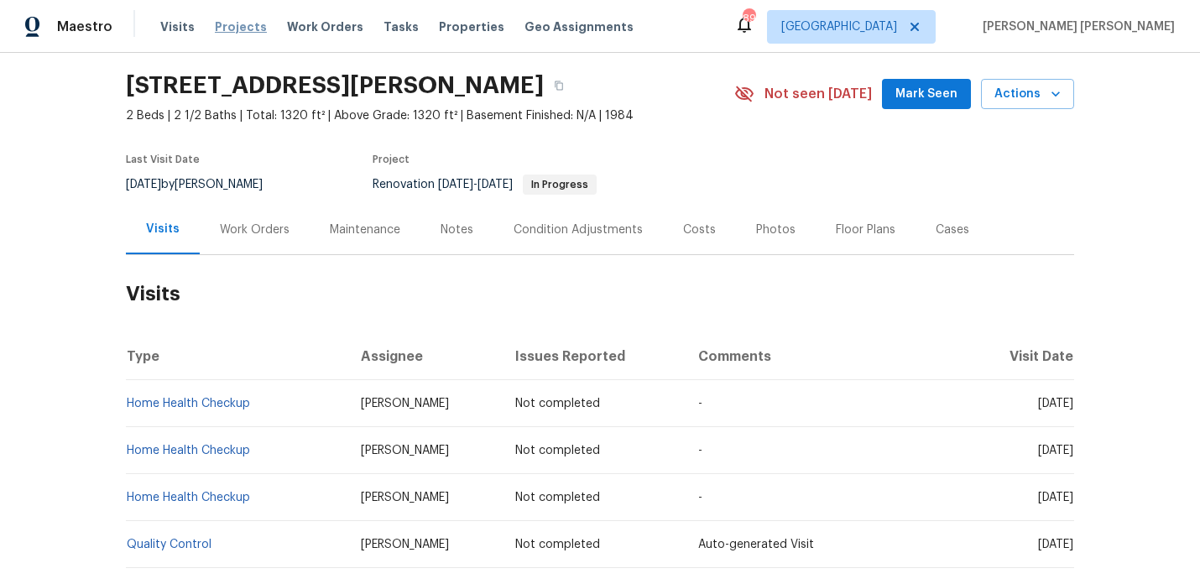
click at [227, 32] on span "Projects" at bounding box center [241, 26] width 52 height 17
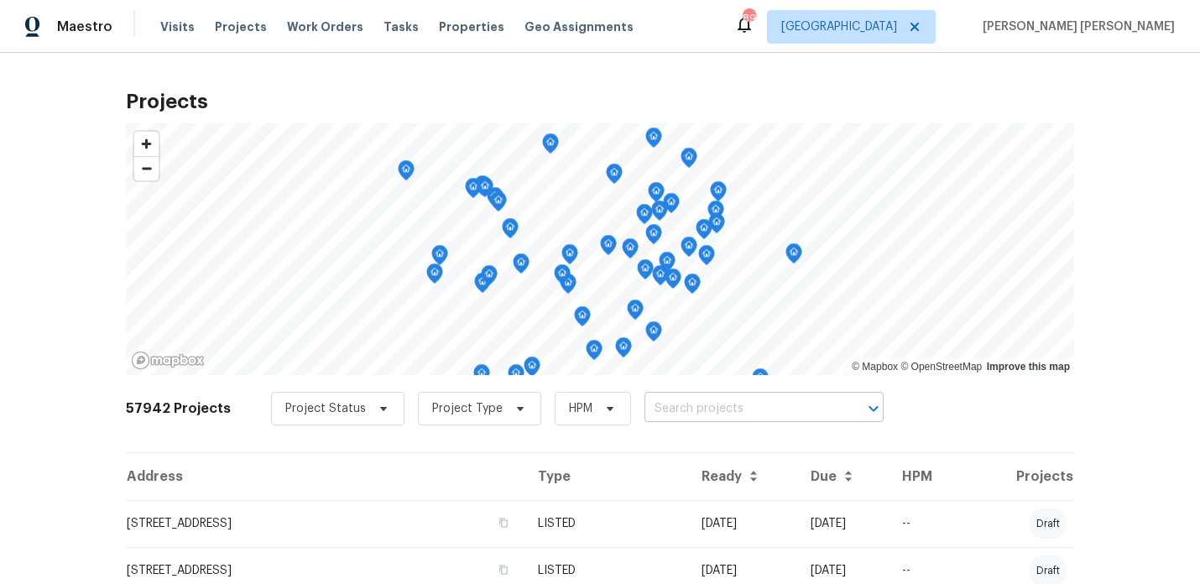
click at [657, 406] on input "text" at bounding box center [740, 409] width 192 height 26
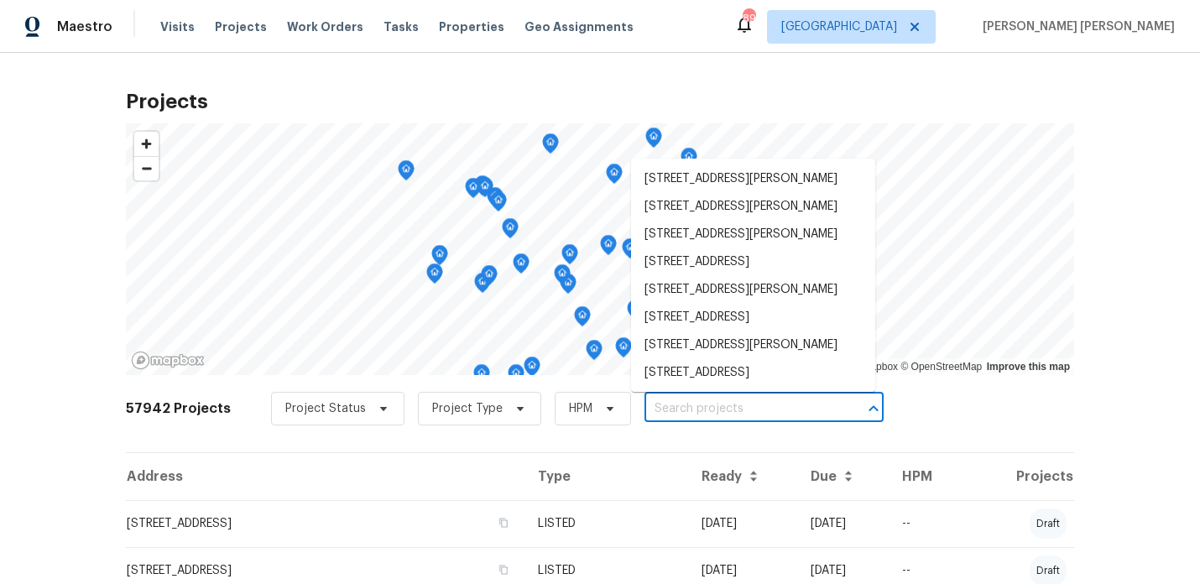
paste input "710 Montclair Dr SW"
type input "710 Montclair Dr SW"
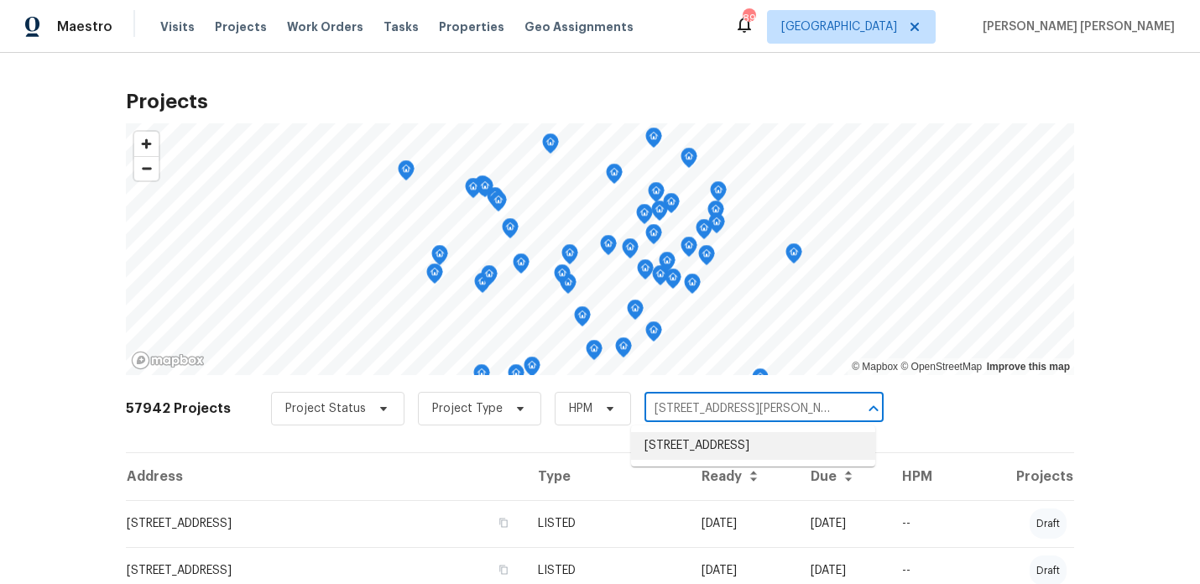
click at [686, 459] on li "710 Montclair Dr SW, Smyrna, GA 30082" at bounding box center [753, 446] width 244 height 28
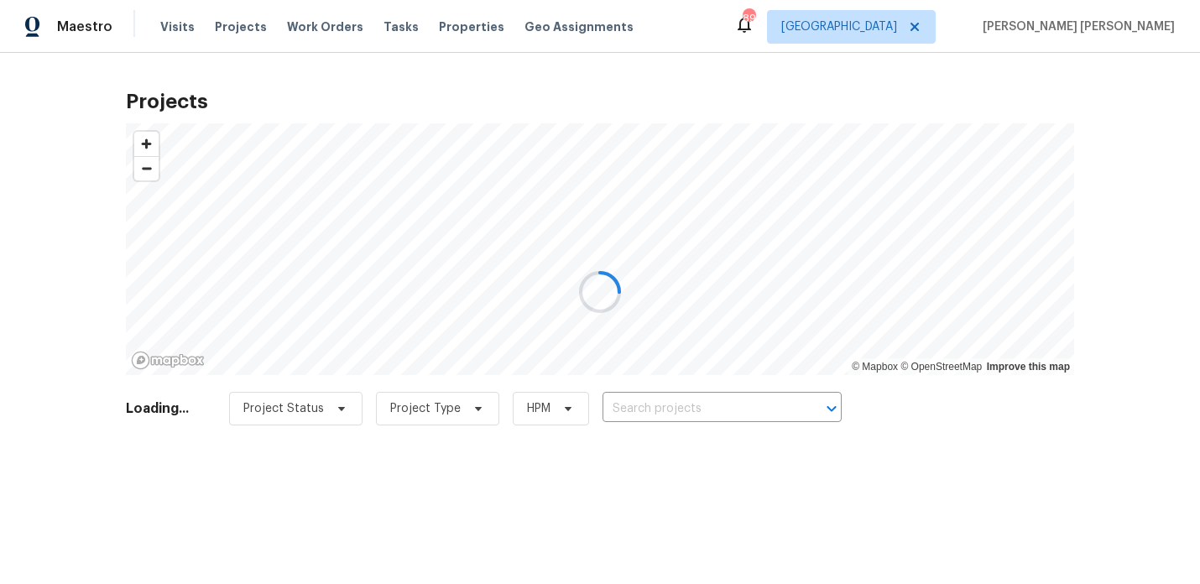
type input "710 Montclair Dr SW, Smyrna, GA 30082"
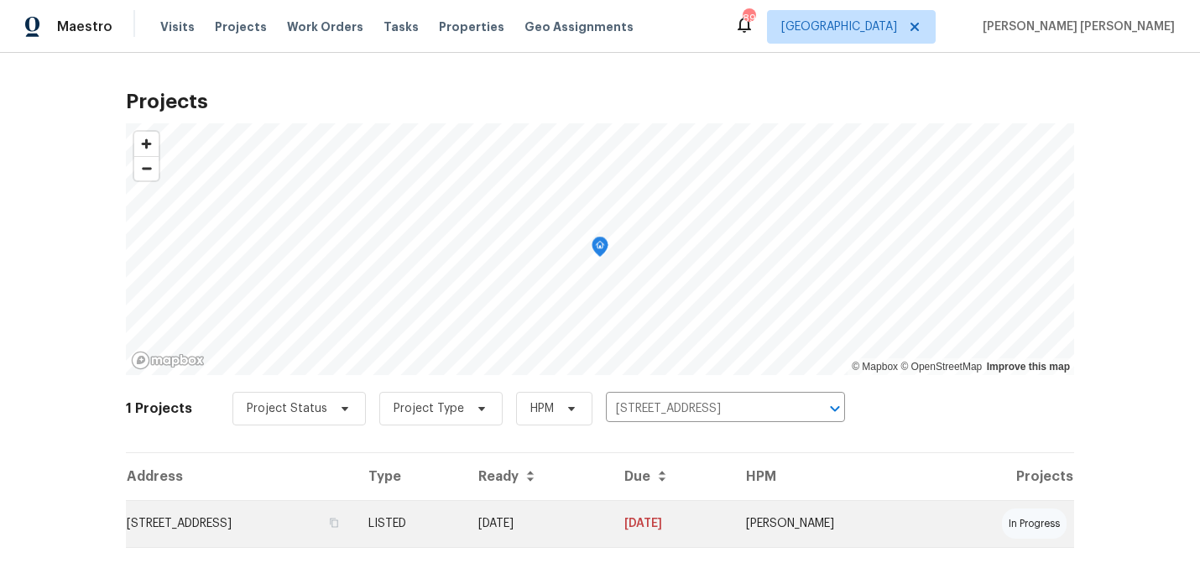
click at [311, 518] on td "710 Montclair Dr SW, Smyrna, GA 30082" at bounding box center [240, 523] width 229 height 47
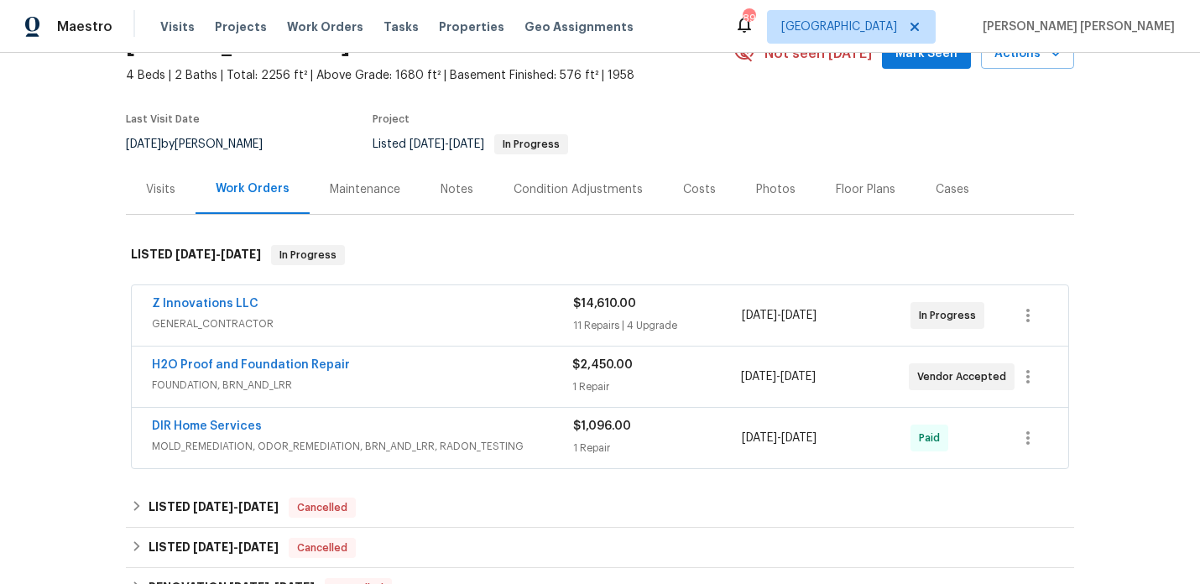
scroll to position [100, 0]
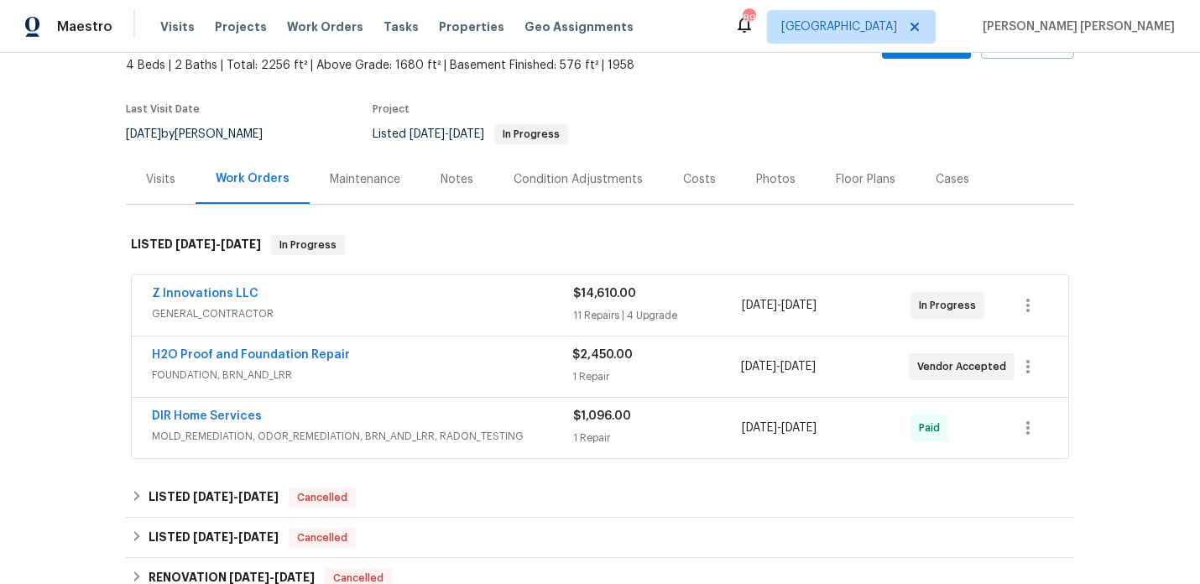
click at [441, 183] on div "Notes" at bounding box center [457, 179] width 33 height 17
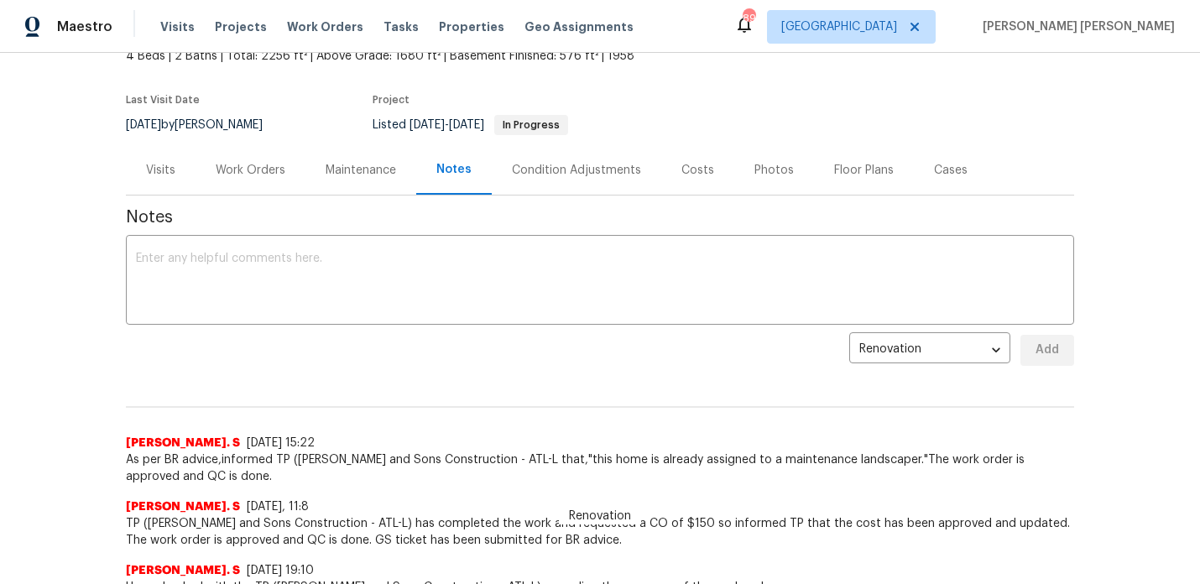
scroll to position [49, 0]
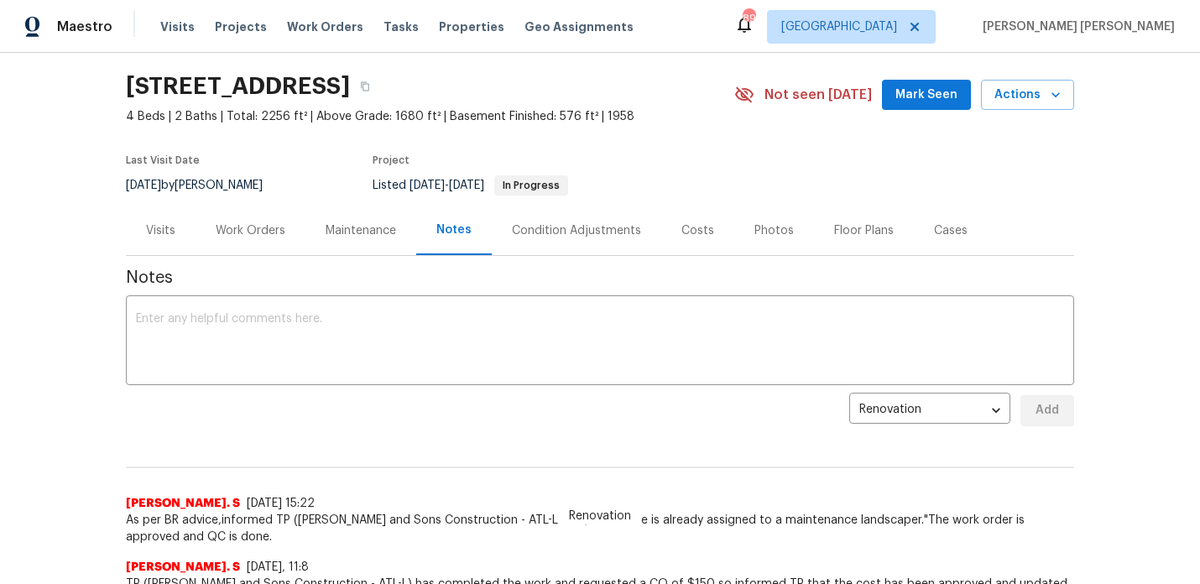
click at [249, 238] on div "Work Orders" at bounding box center [251, 230] width 70 height 17
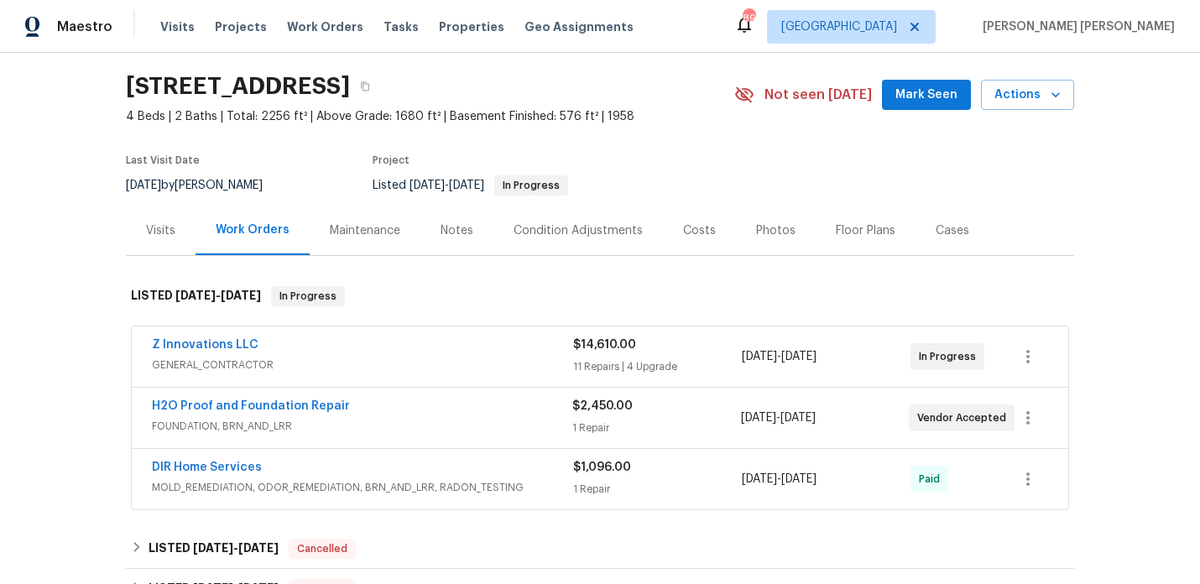
scroll to position [258, 0]
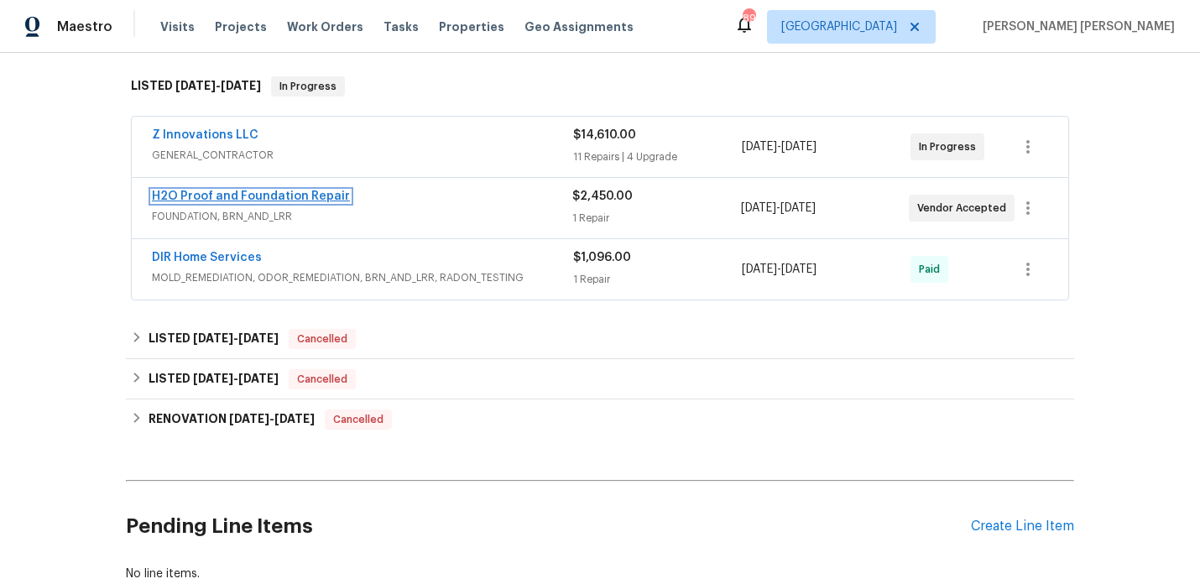
click at [300, 200] on link "H2O Proof and Foundation Repair" at bounding box center [251, 196] width 198 height 12
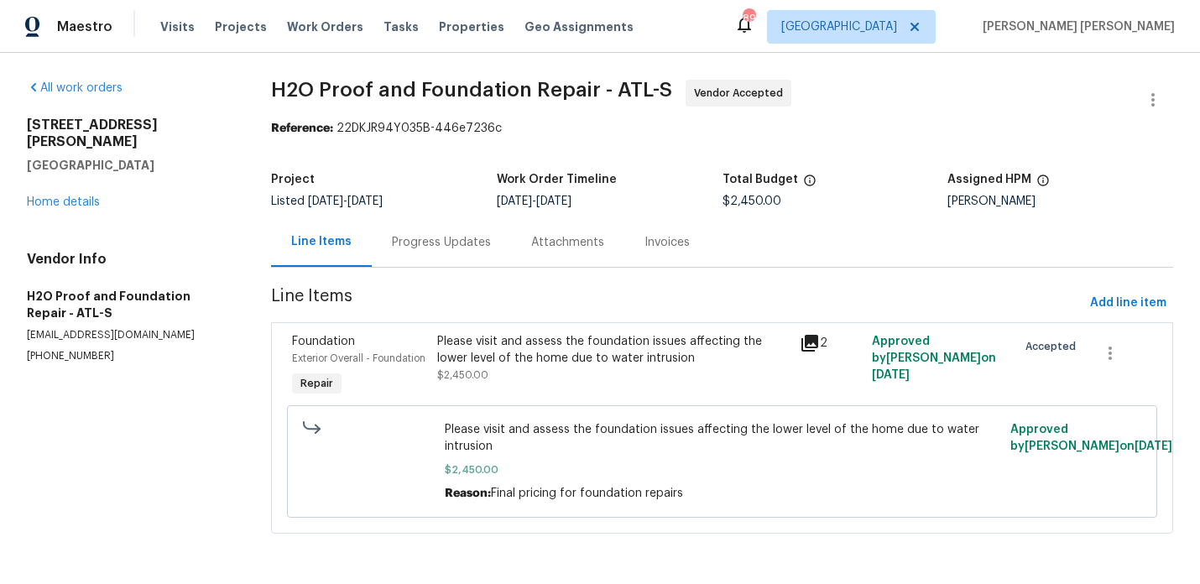
click at [445, 247] on div "Progress Updates" at bounding box center [441, 242] width 99 height 17
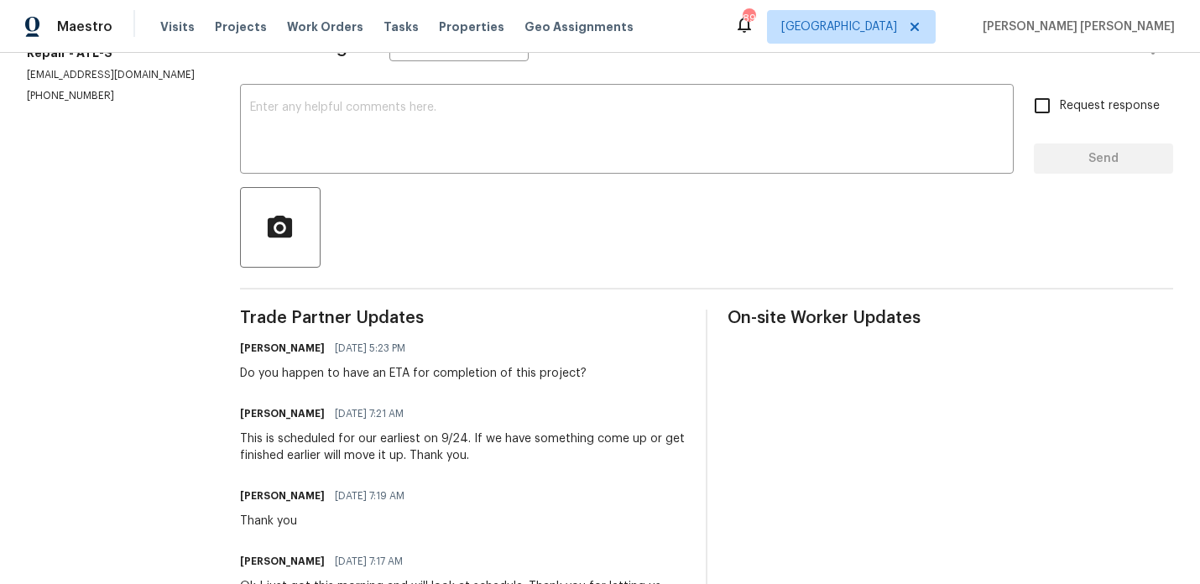
scroll to position [261, 0]
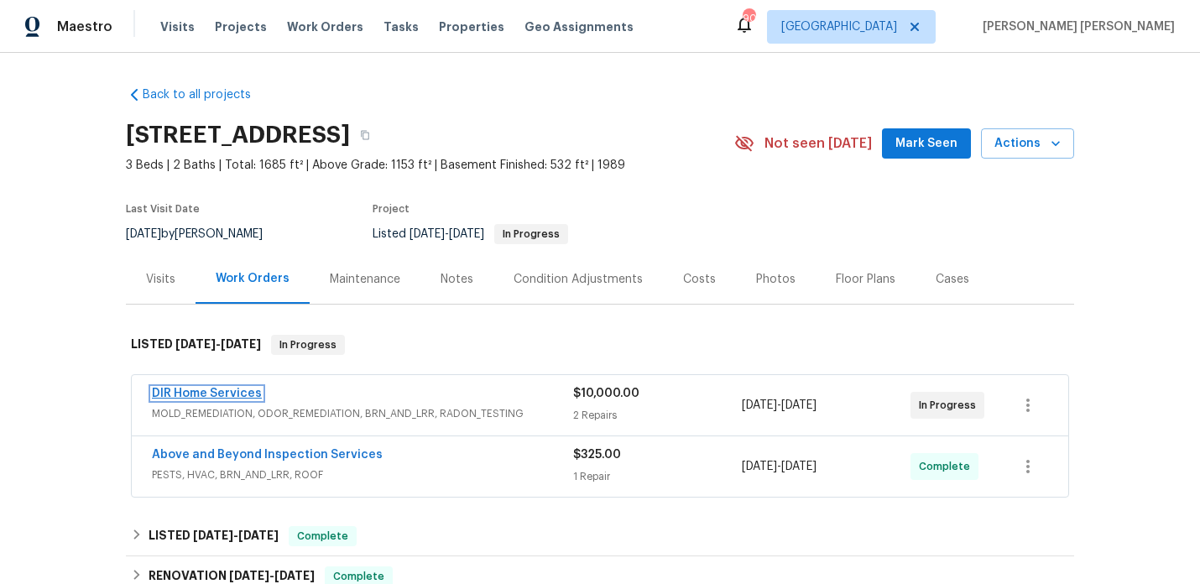
click at [243, 396] on link "DIR Home Services" at bounding box center [207, 394] width 110 height 12
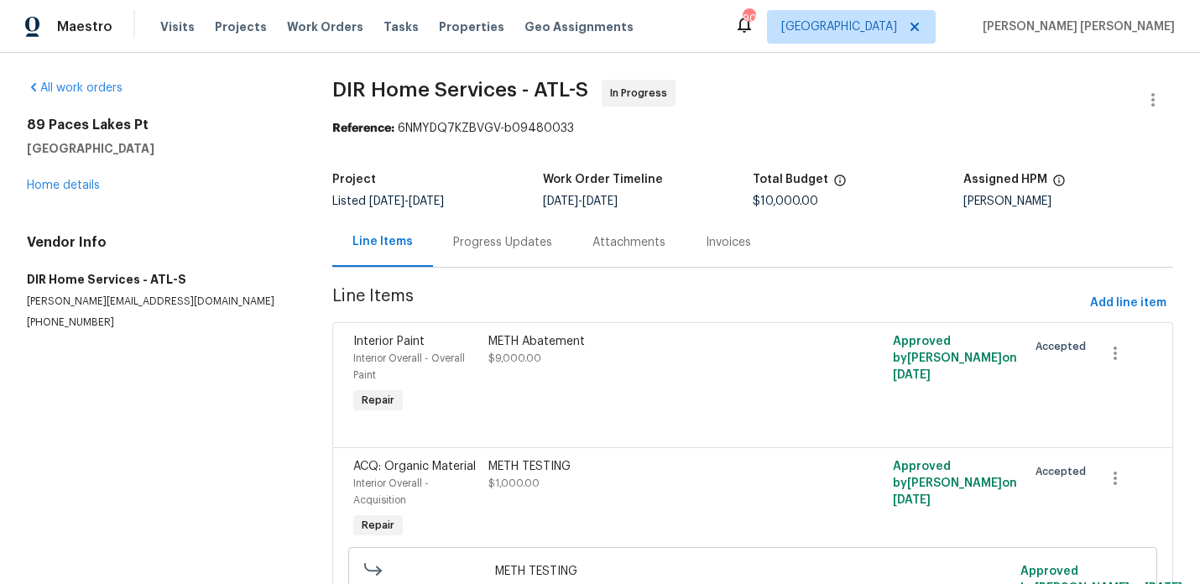
click at [476, 248] on div "Progress Updates" at bounding box center [502, 242] width 99 height 17
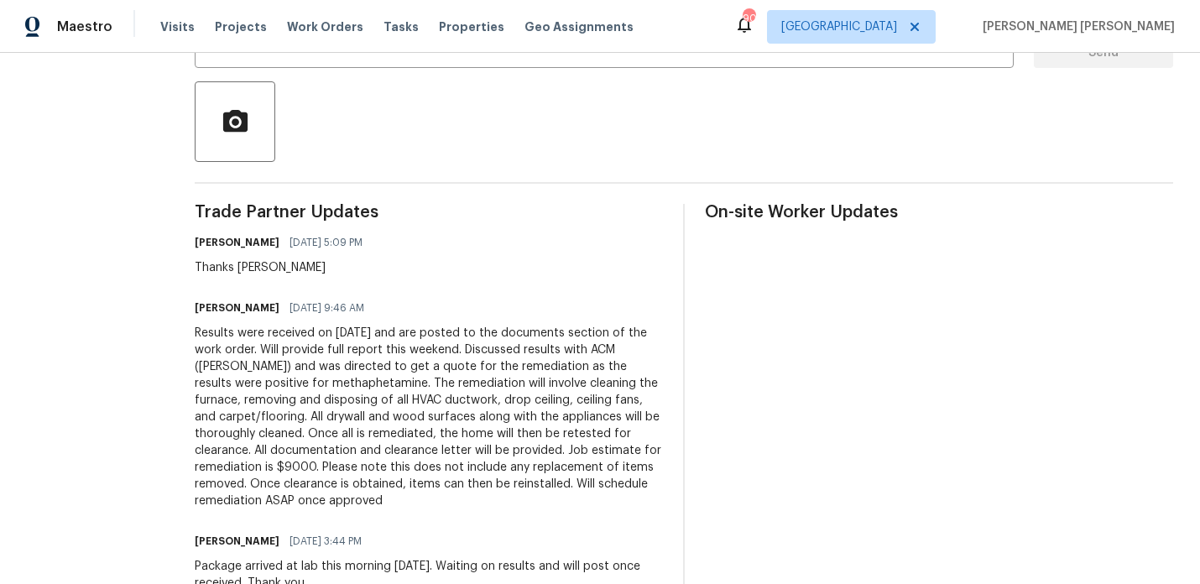
scroll to position [536, 0]
